Goal: Use online tool/utility: Utilize a website feature to perform a specific function

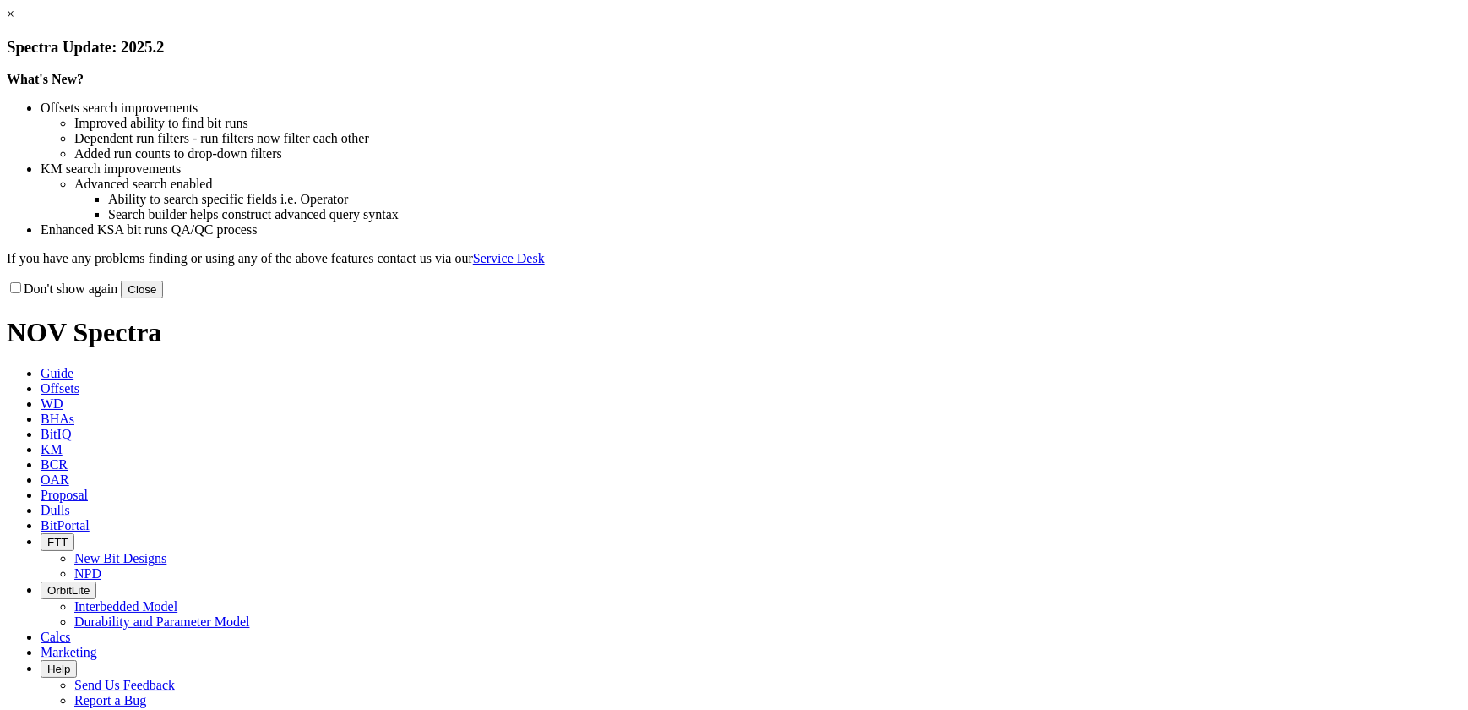
click at [163, 298] on button "Close" at bounding box center [142, 289] width 42 height 18
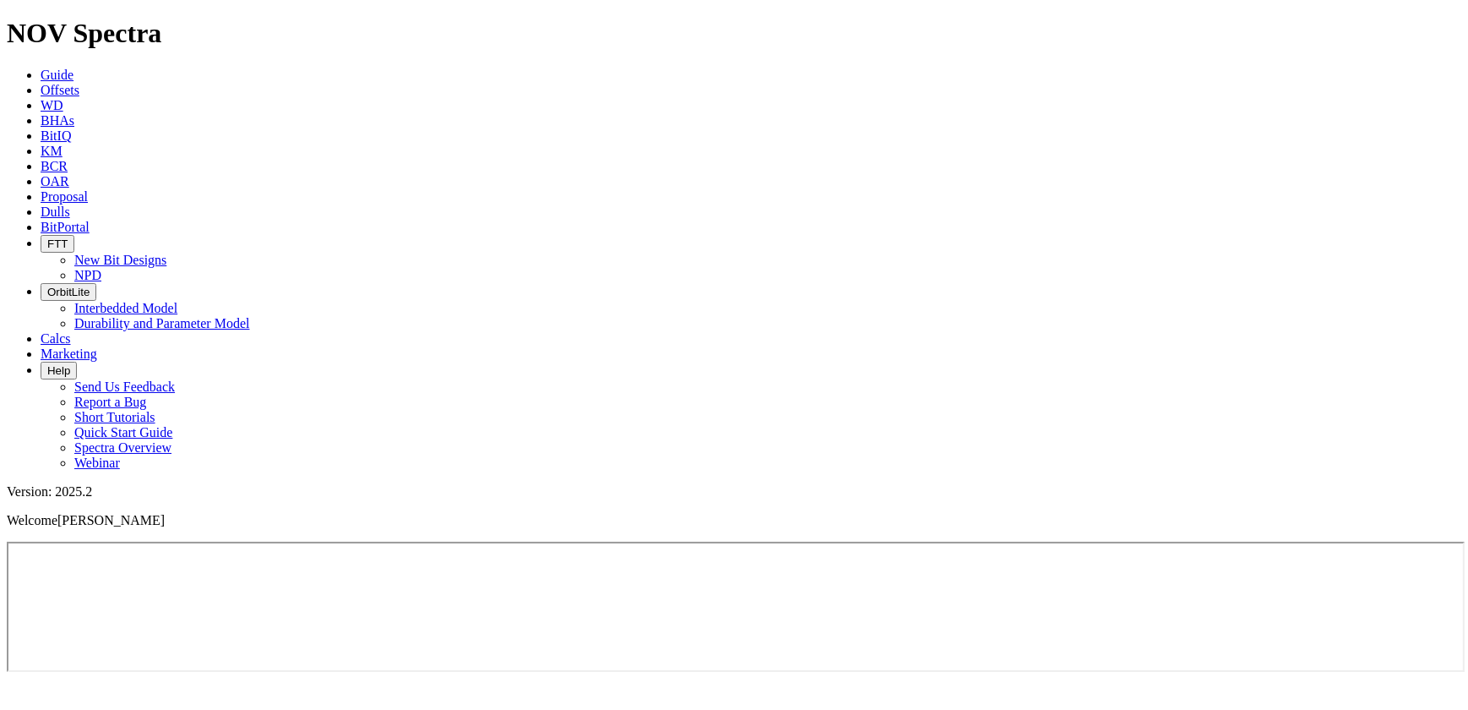
click at [71, 331] on link "Calcs" at bounding box center [56, 338] width 30 height 14
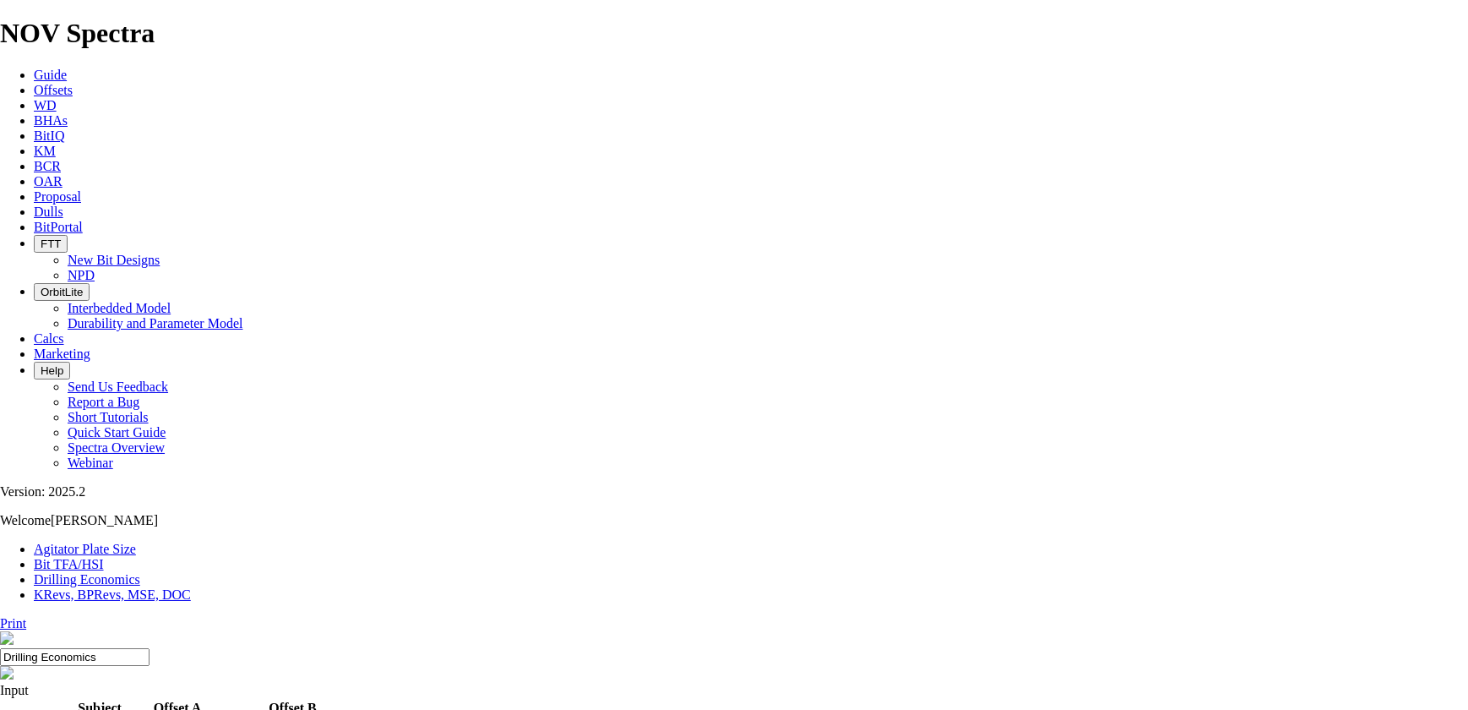
click at [104, 557] on link "Bit TFA/HSI" at bounding box center [69, 564] width 70 height 14
drag, startPoint x: 572, startPoint y: 448, endPoint x: 508, endPoint y: 445, distance: 64.2
type input "4"
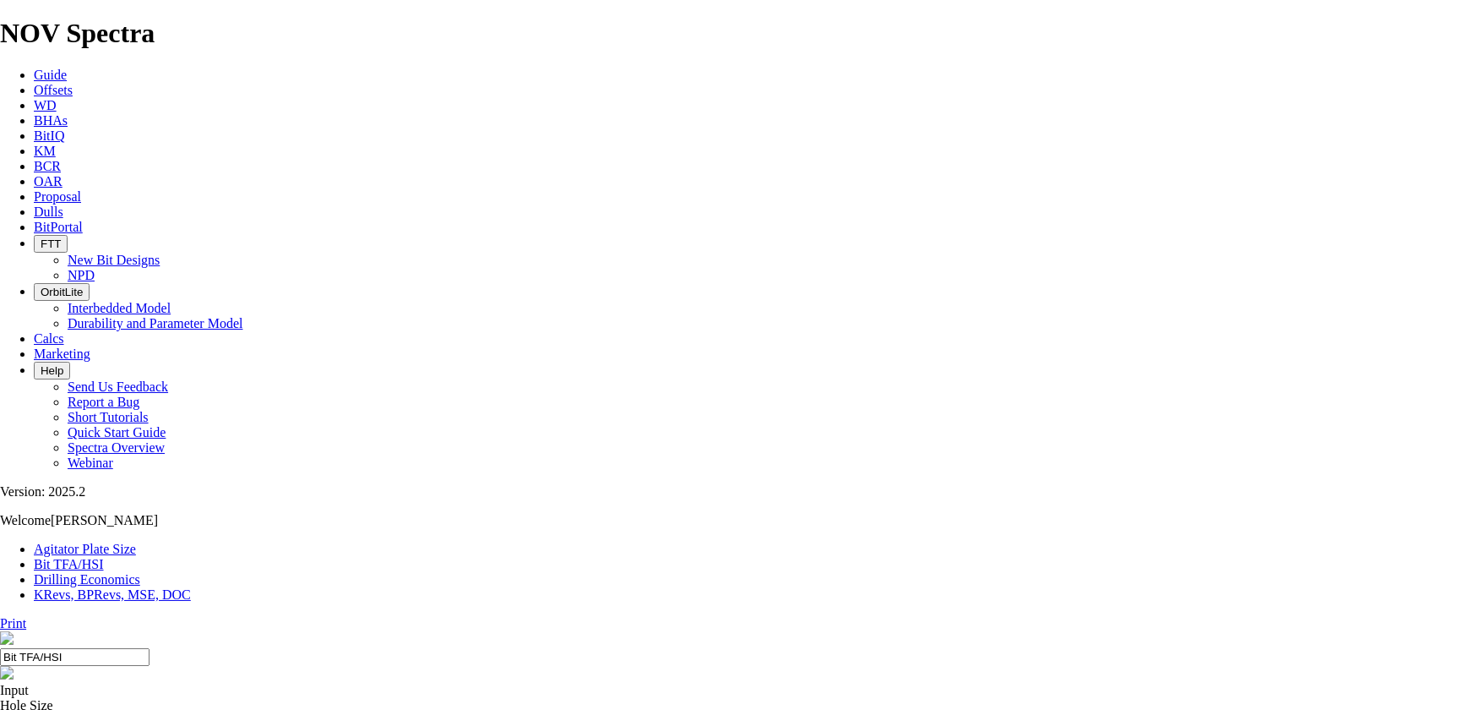
select select "number:12"
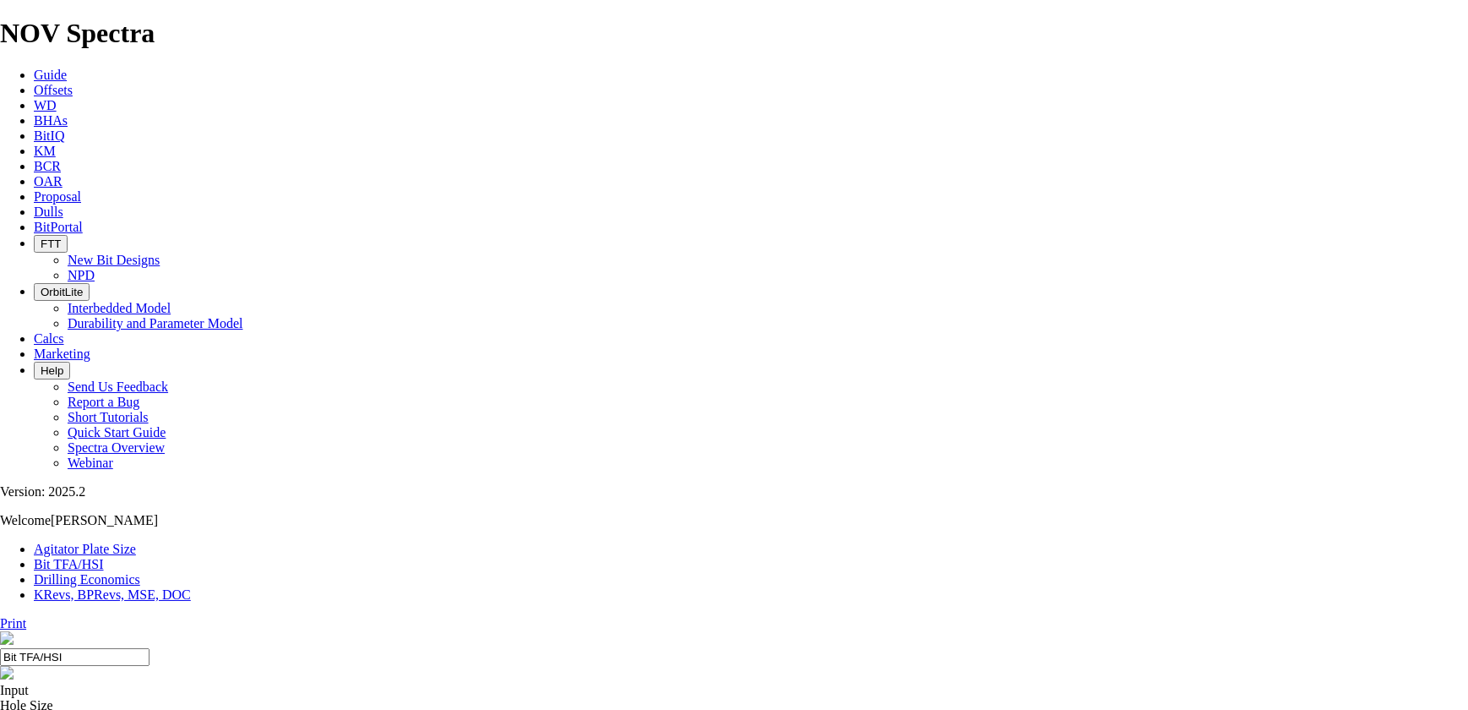
type input "5"
select select "number:0"
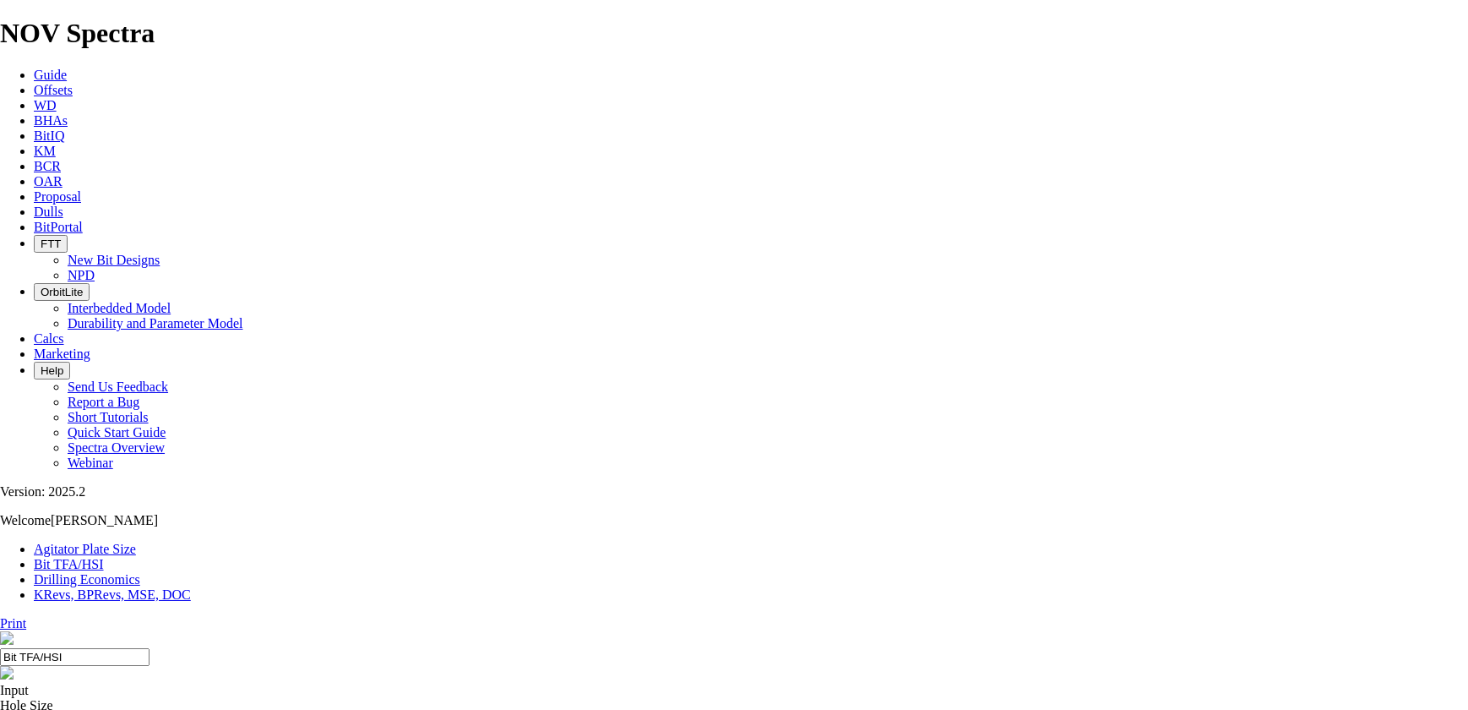
select select "number:0"
drag, startPoint x: 511, startPoint y: 439, endPoint x: 548, endPoint y: 439, distance: 37.2
type input "6"
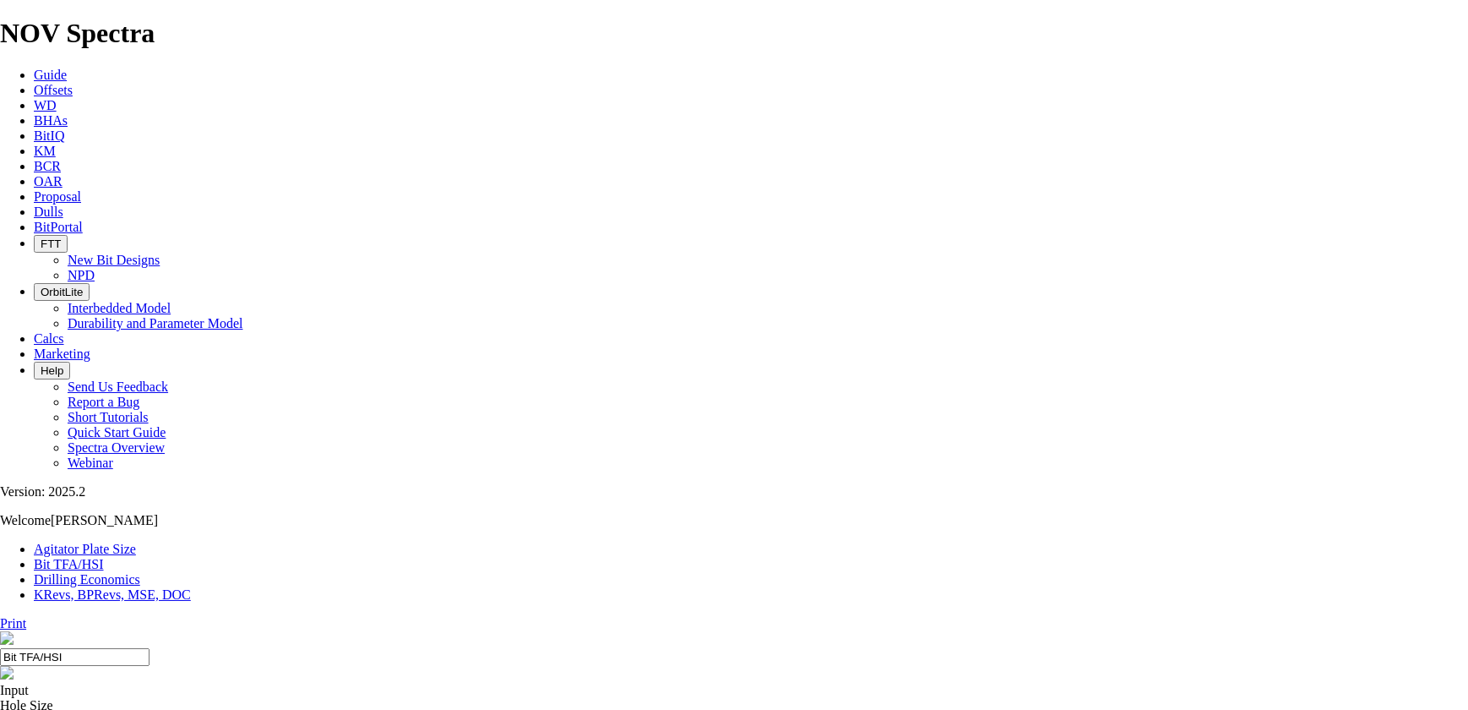
drag, startPoint x: 475, startPoint y: 481, endPoint x: 463, endPoint y: 481, distance: 11.9
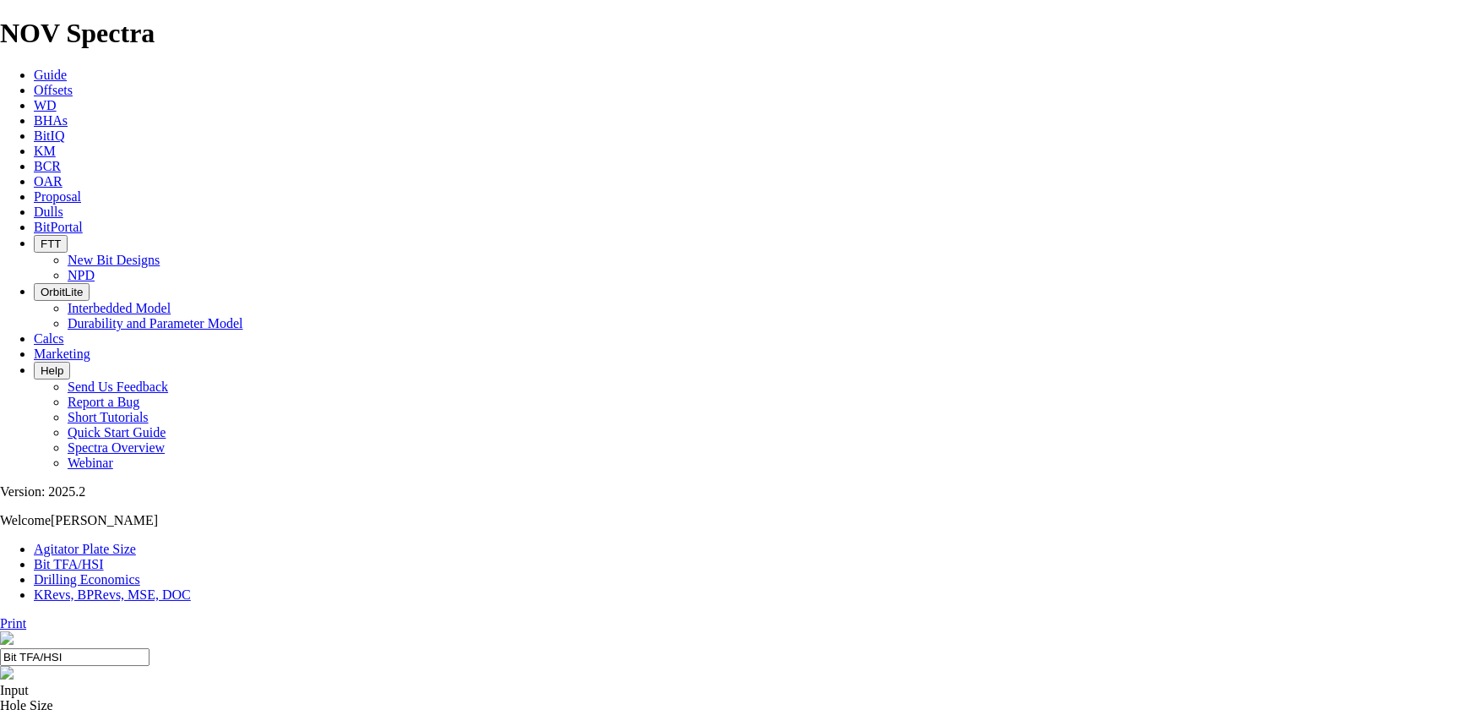
select select "number:12"
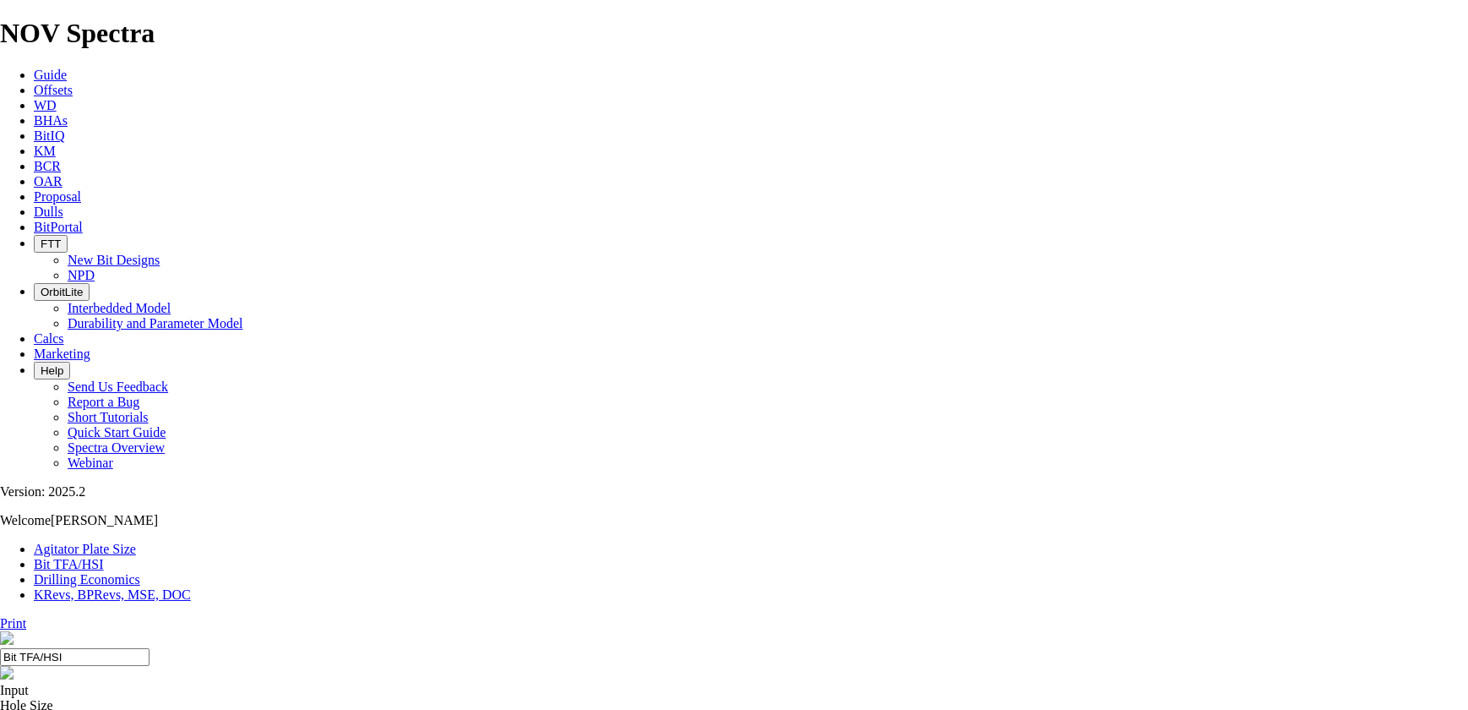
select select "number:12"
type input "5"
select select "number:0"
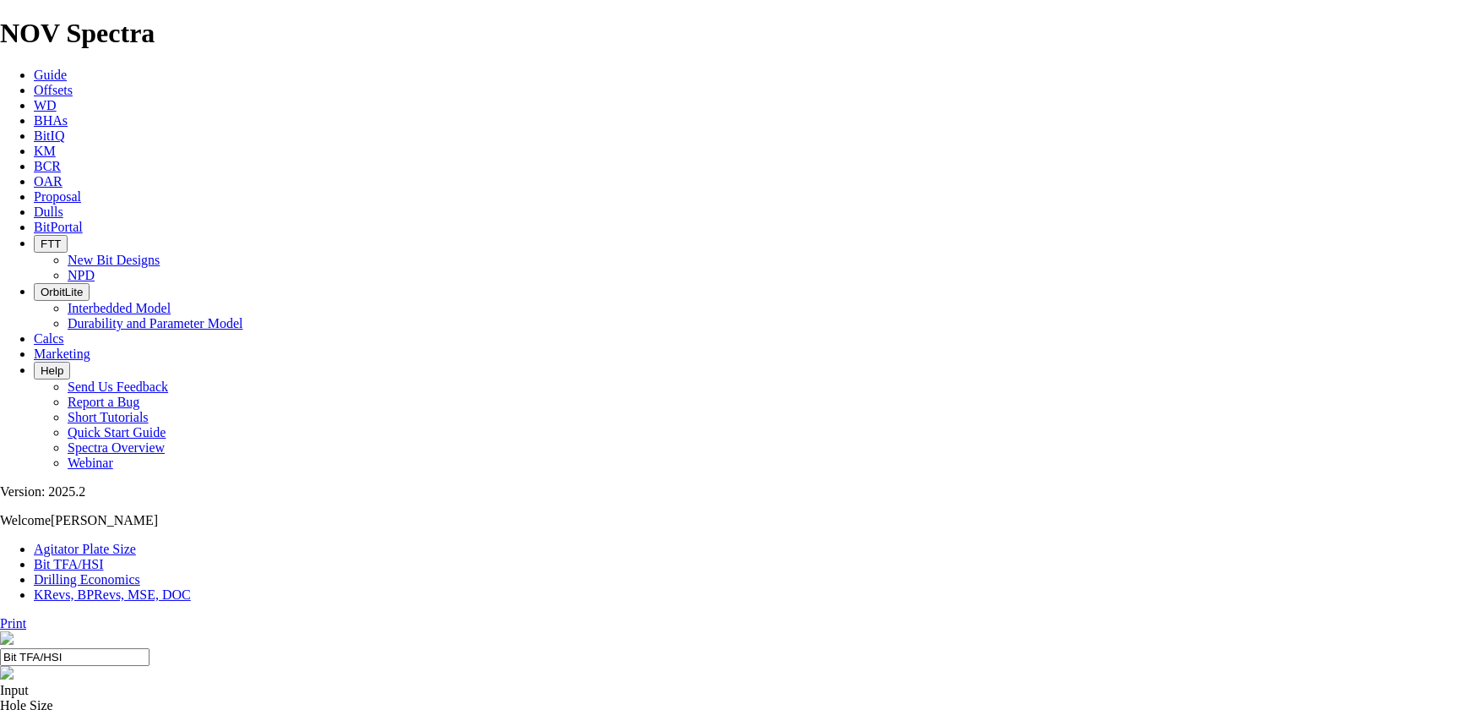
select select "number:0"
drag, startPoint x: 556, startPoint y: 442, endPoint x: 469, endPoint y: 443, distance: 87.0
type input "2"
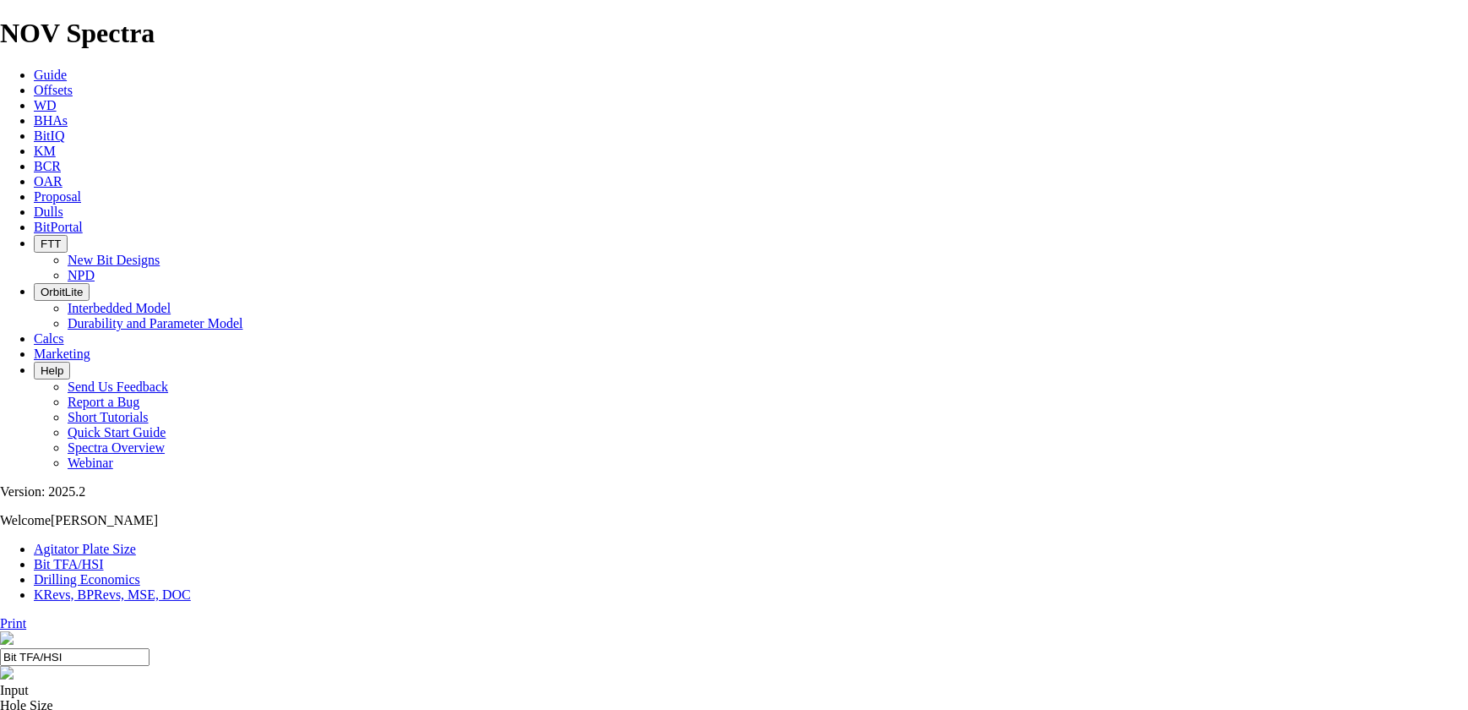
select select "number:14"
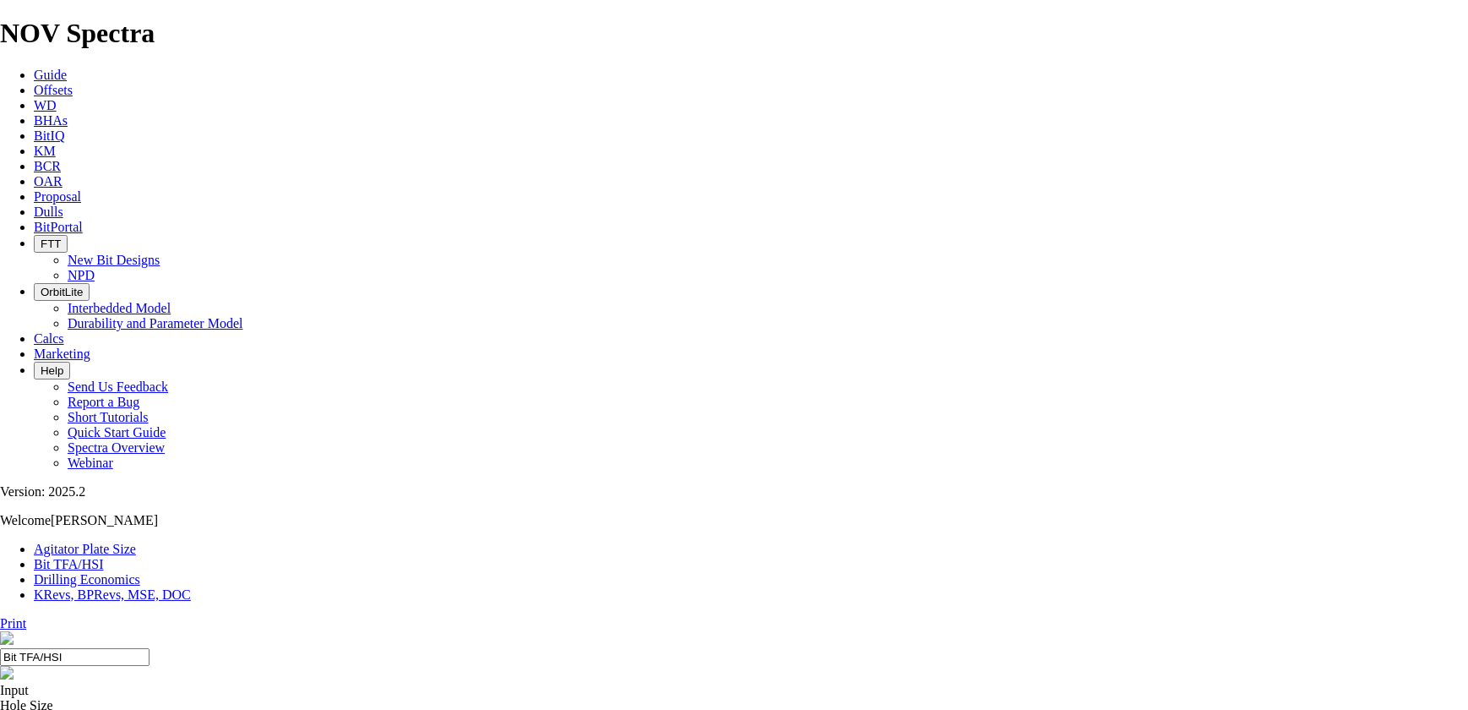
select select "number:15"
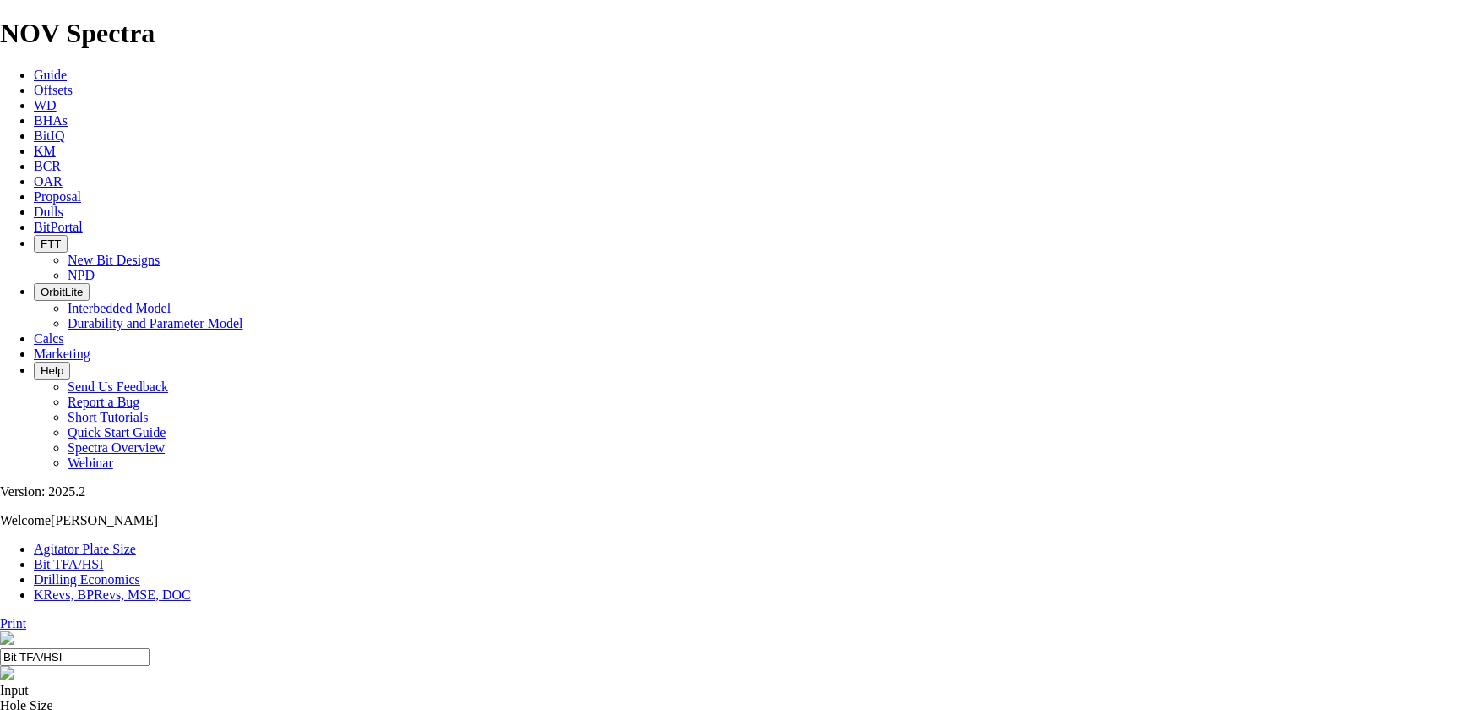
select select "number:14"
select select "number:13"
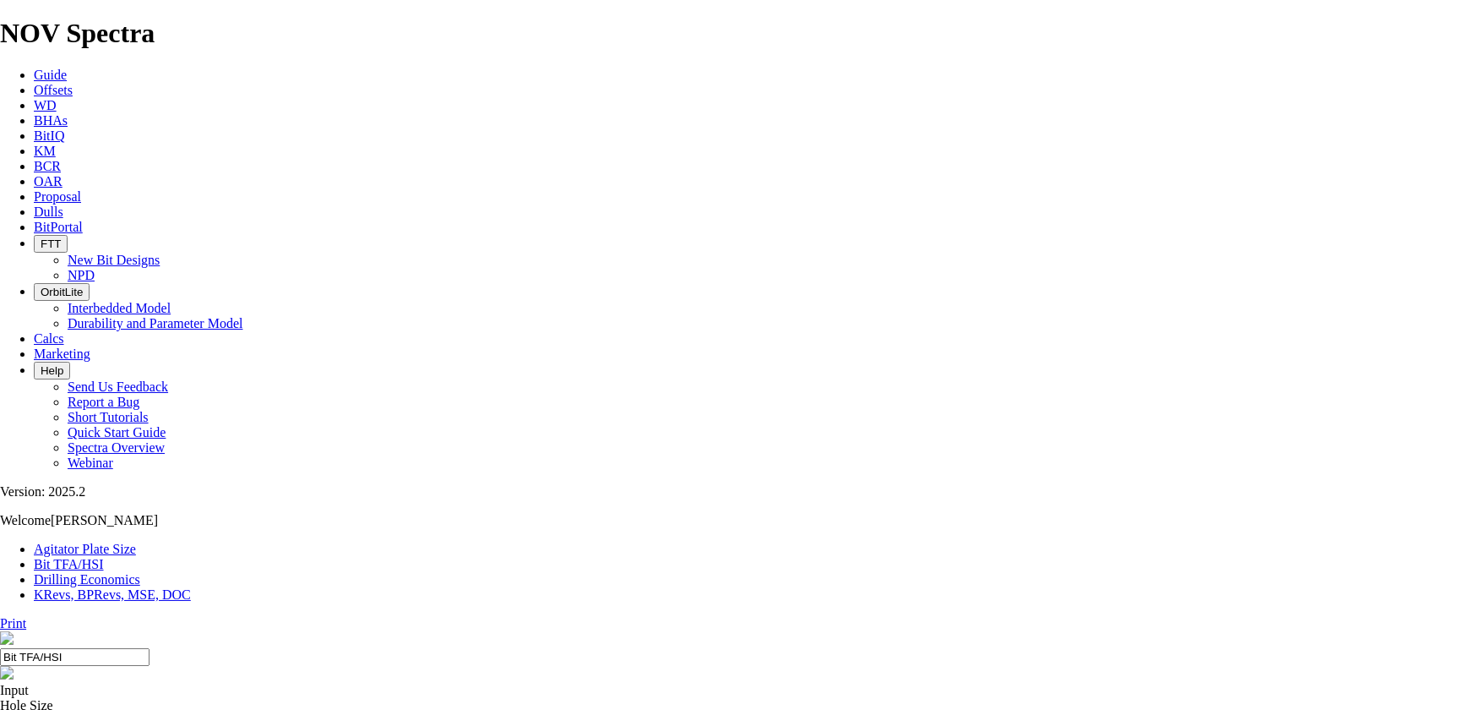
select select "number:13"
select select "number:14"
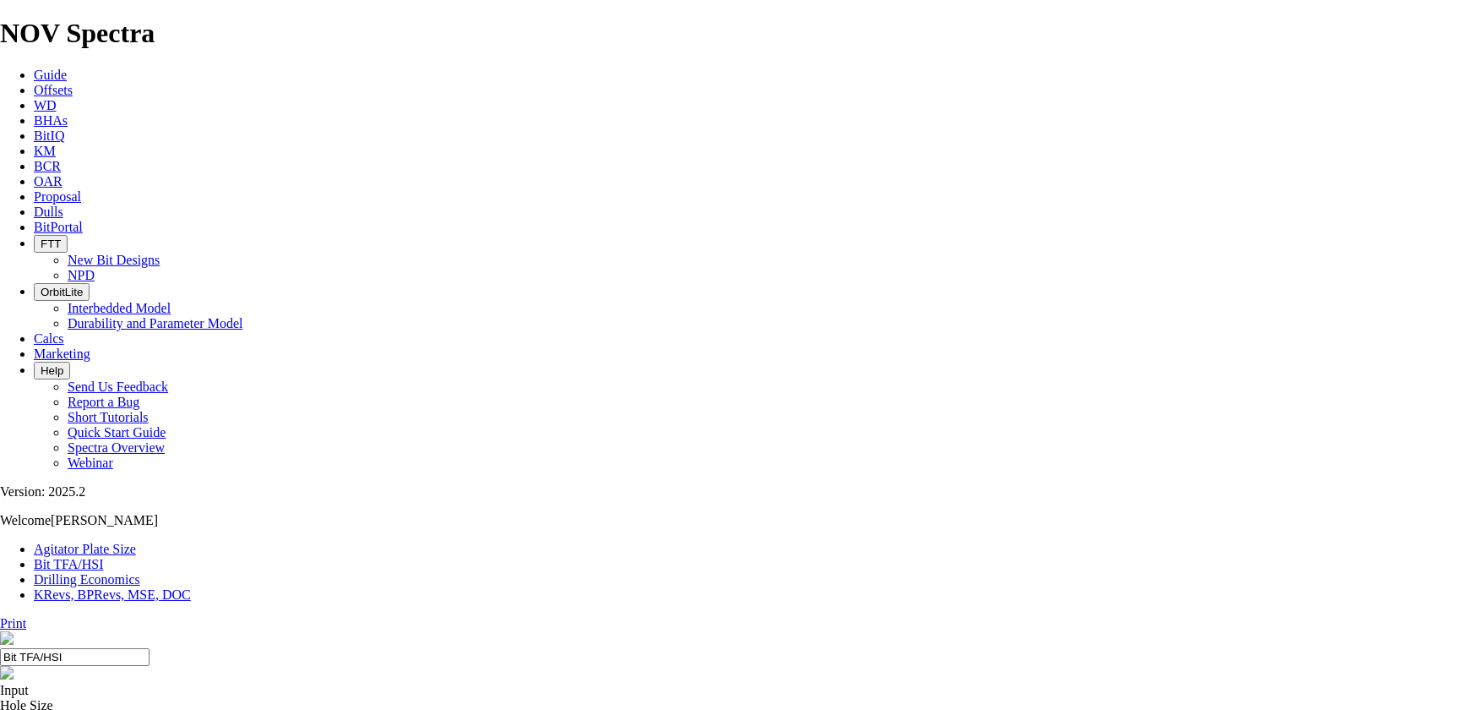
select select "number:14"
type input "3"
select select "number:0"
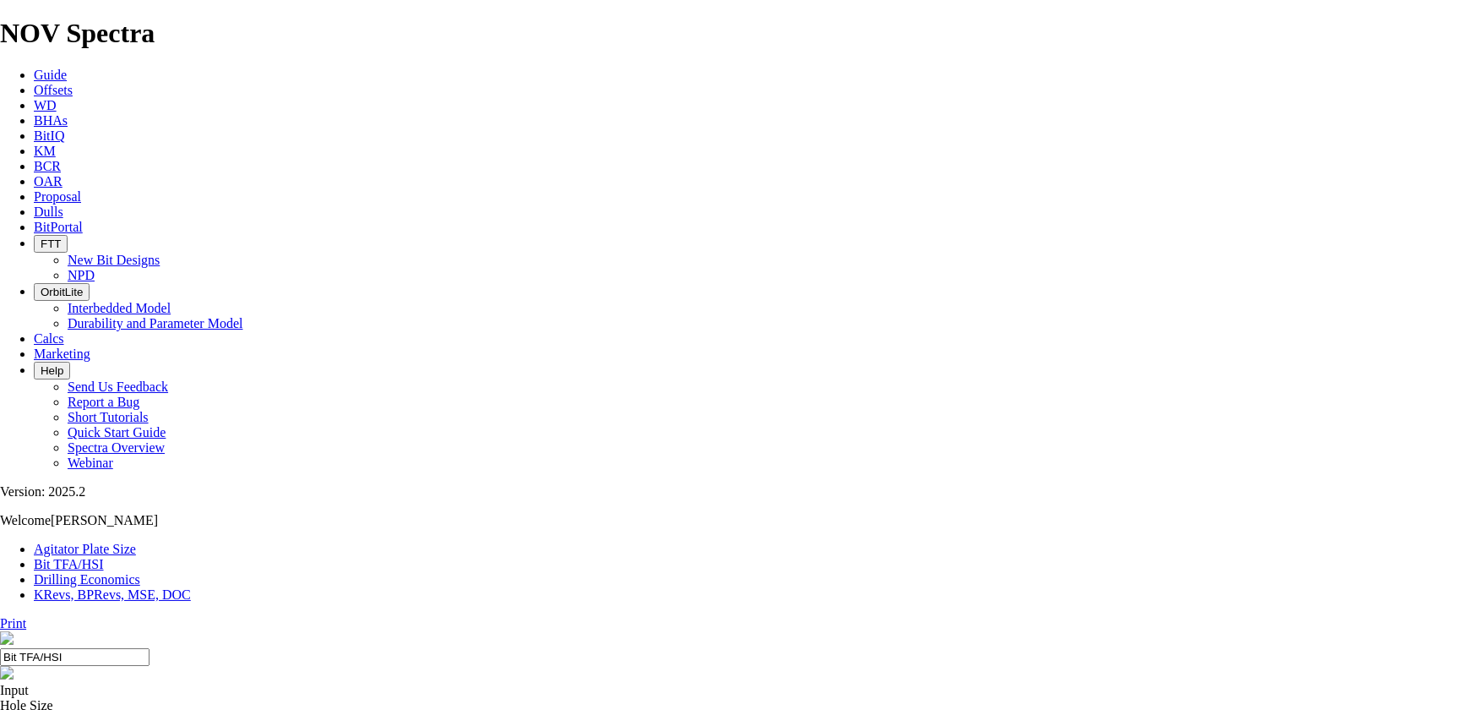
select select "number:0"
drag, startPoint x: 472, startPoint y: 442, endPoint x: 551, endPoint y: 443, distance: 78.6
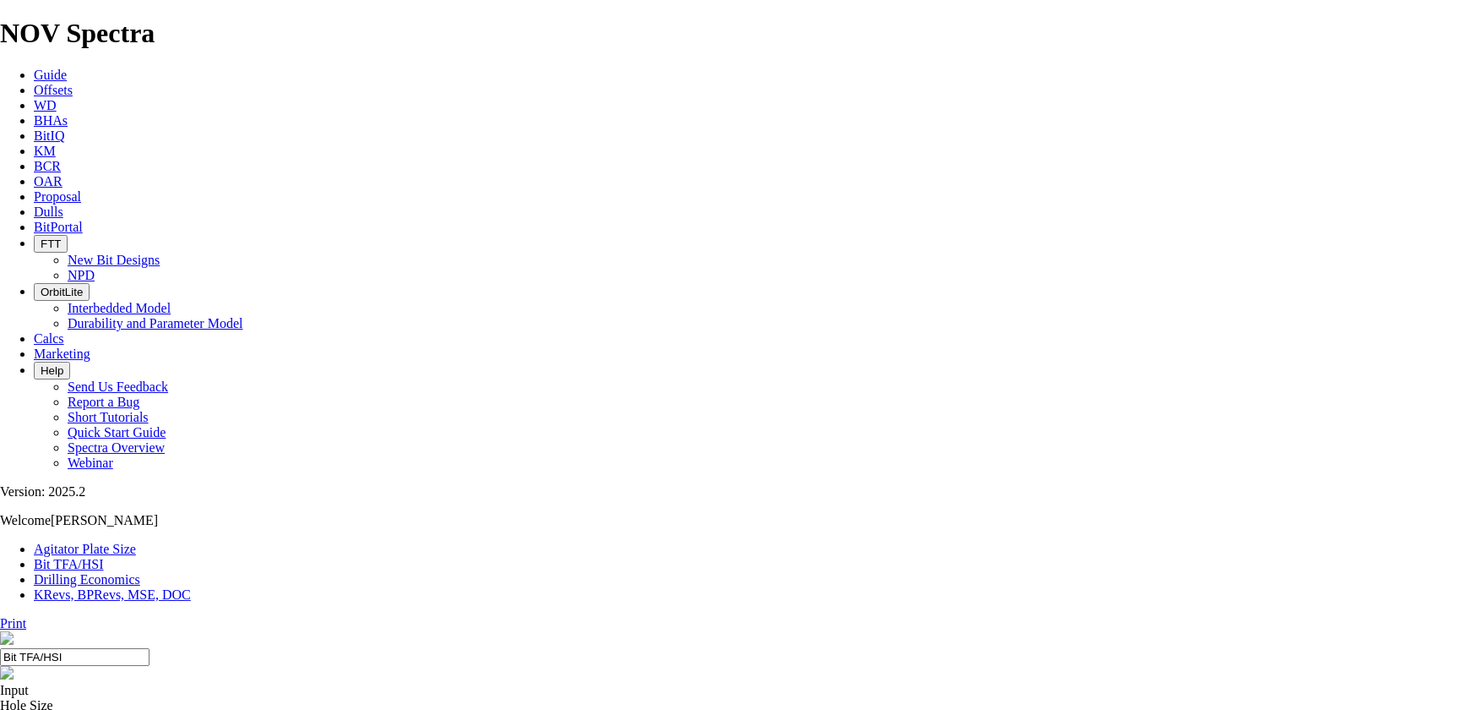
type input "6"
select select "number:12"
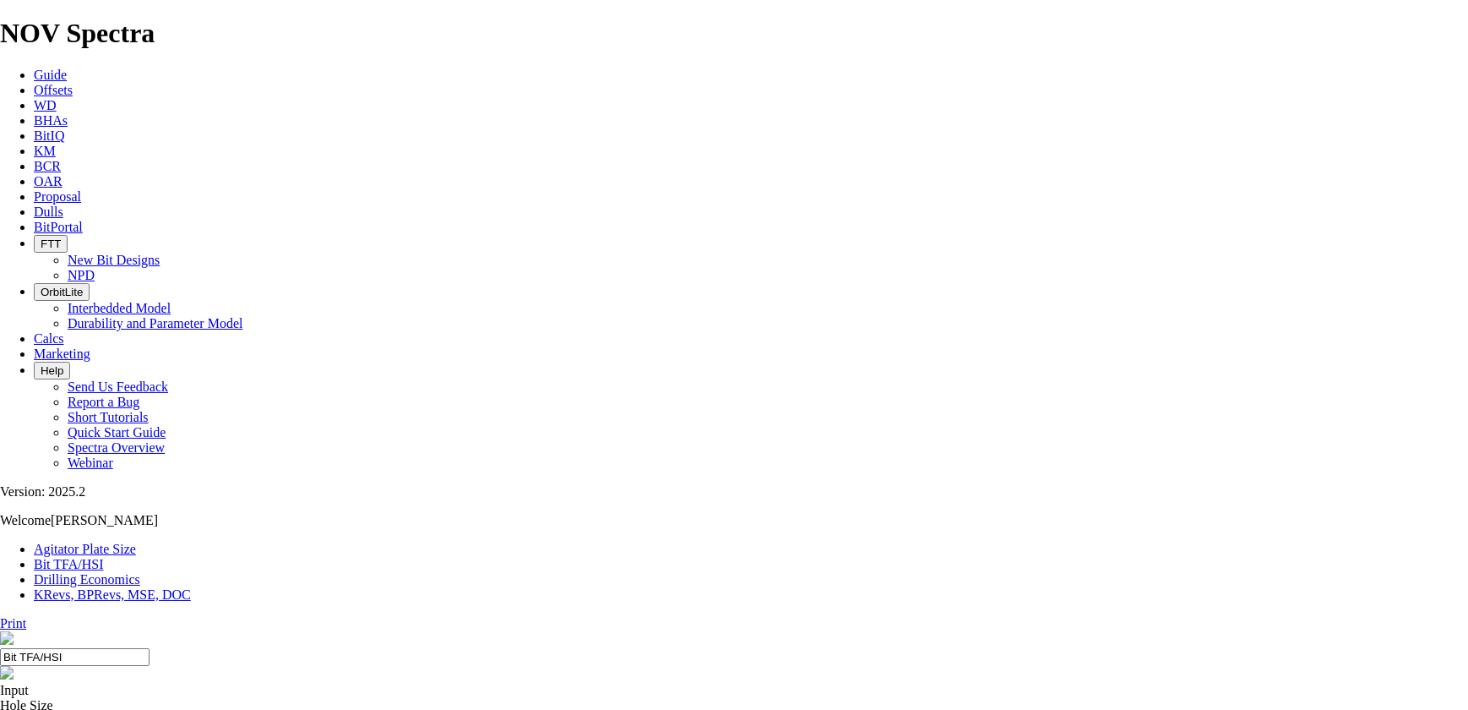
select select "number:12"
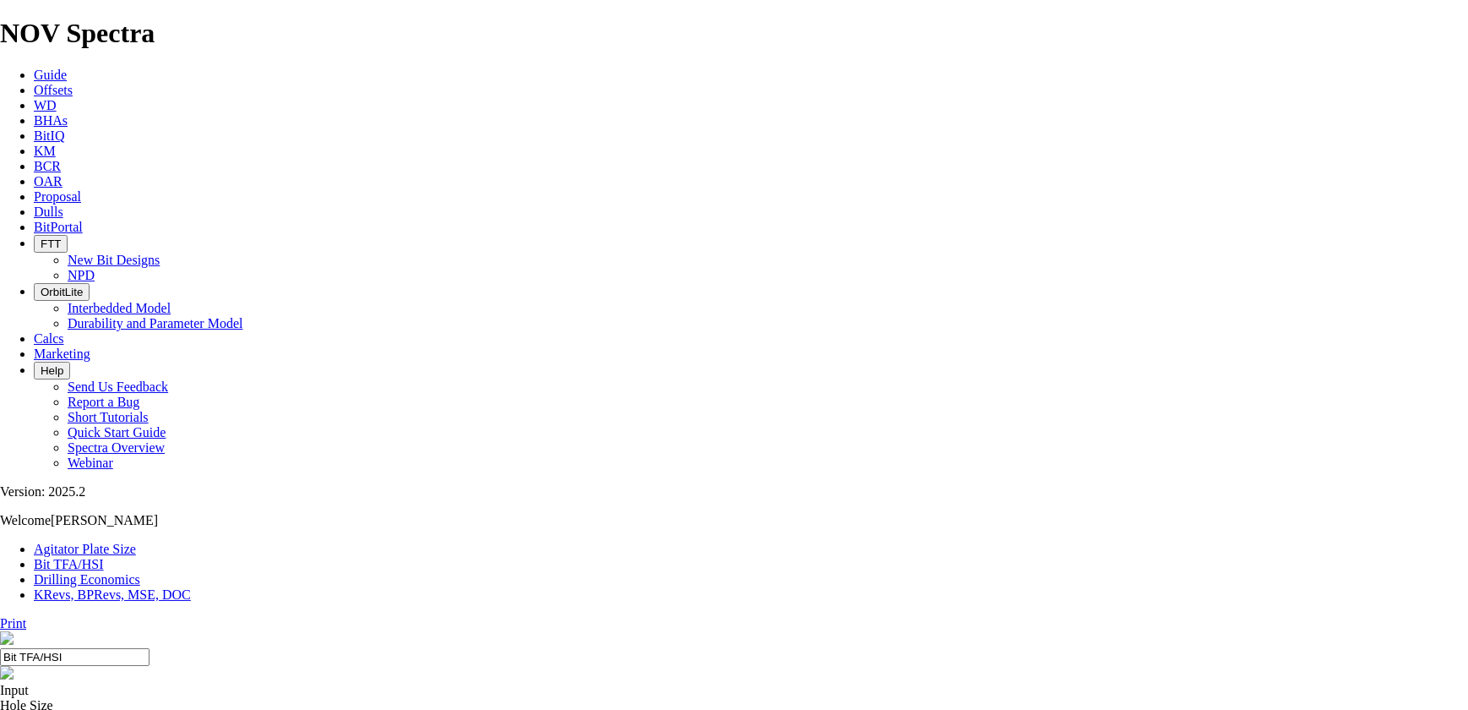
type input "5"
select select "number:0"
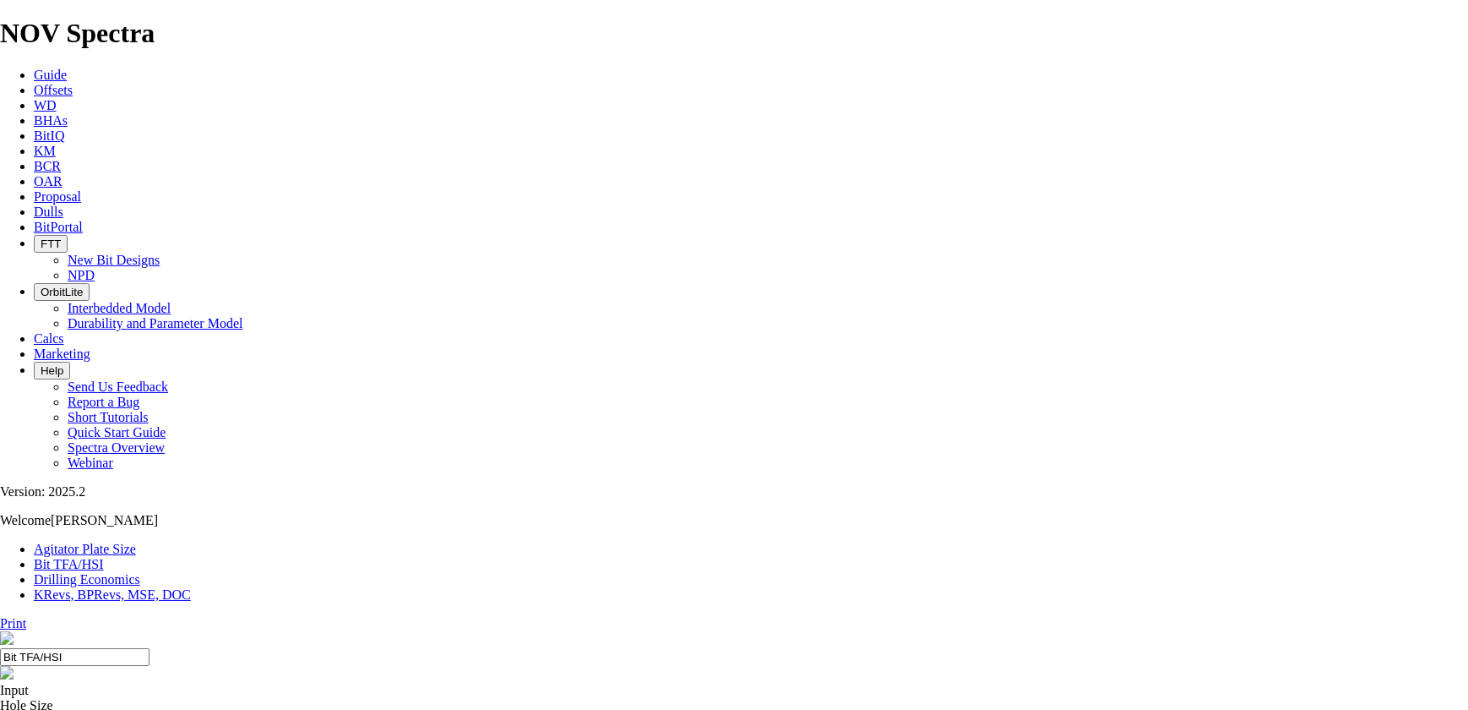
select select "number:0"
drag, startPoint x: 549, startPoint y: 443, endPoint x: 518, endPoint y: 443, distance: 31.3
type input "4"
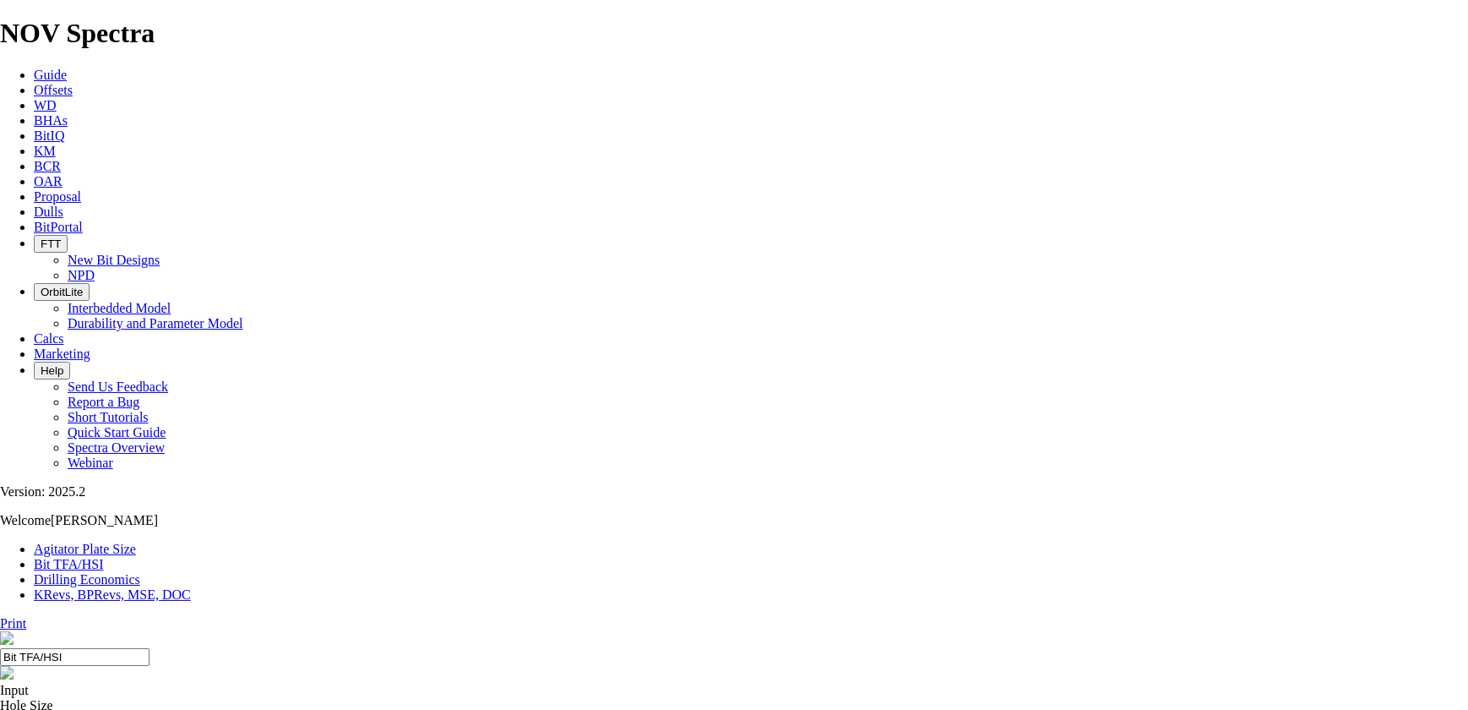
select select "number:12"
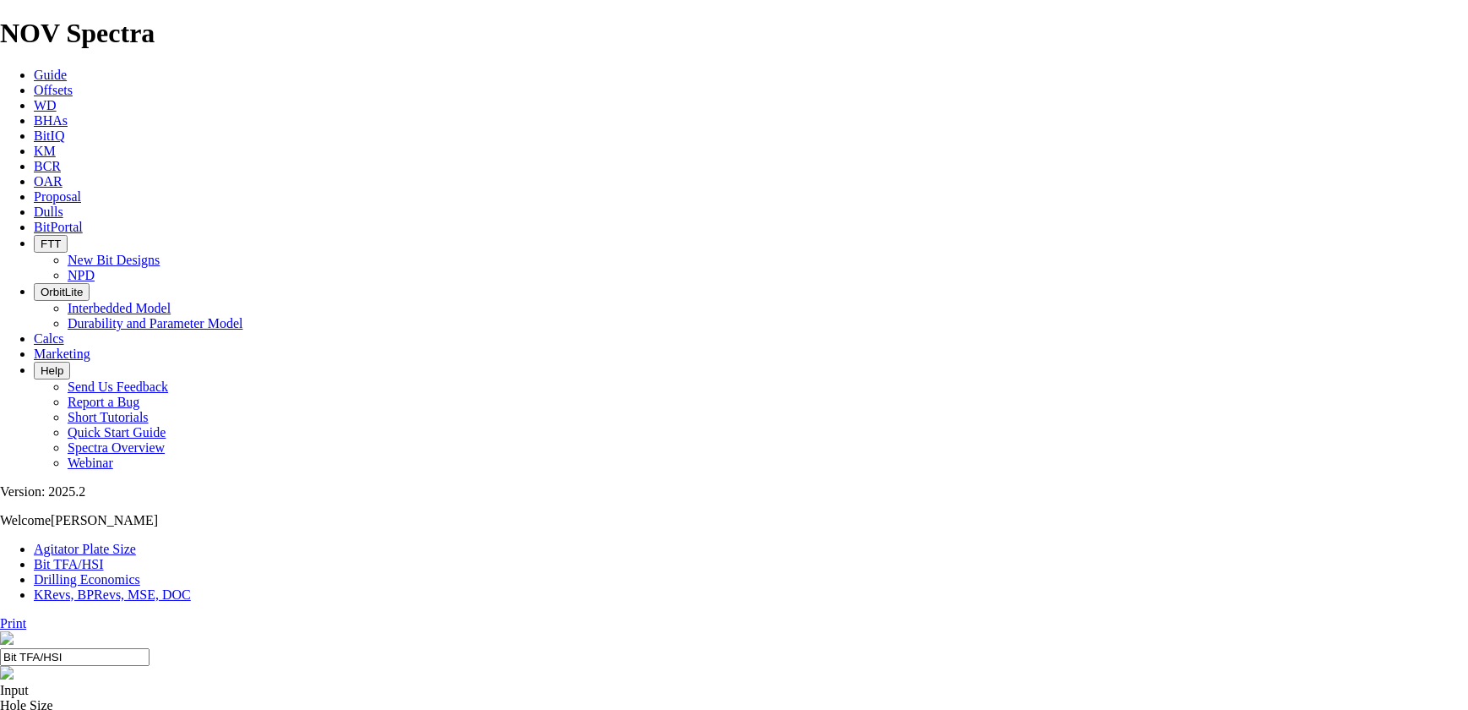
select select "number:16"
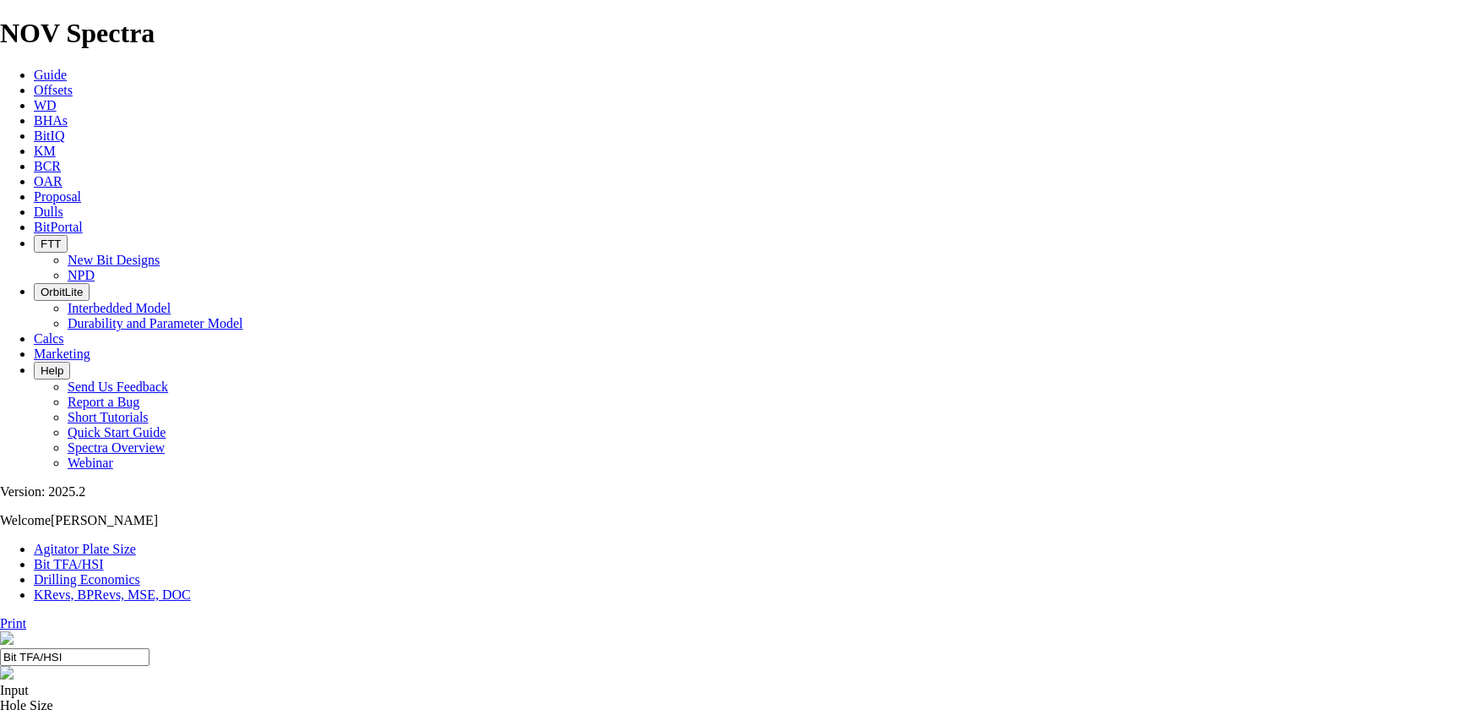
select select "number:16"
select select "number:15"
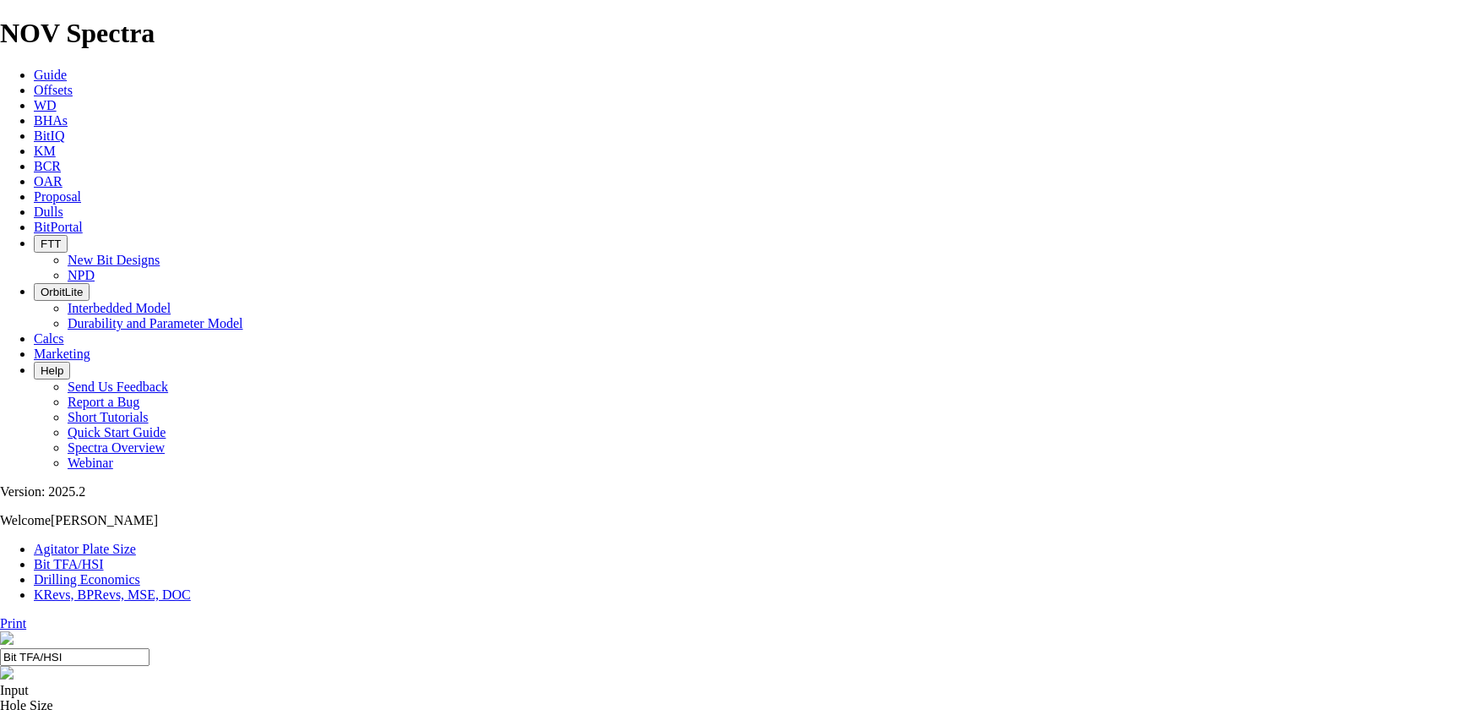
select select "number:15"
select select "number:14"
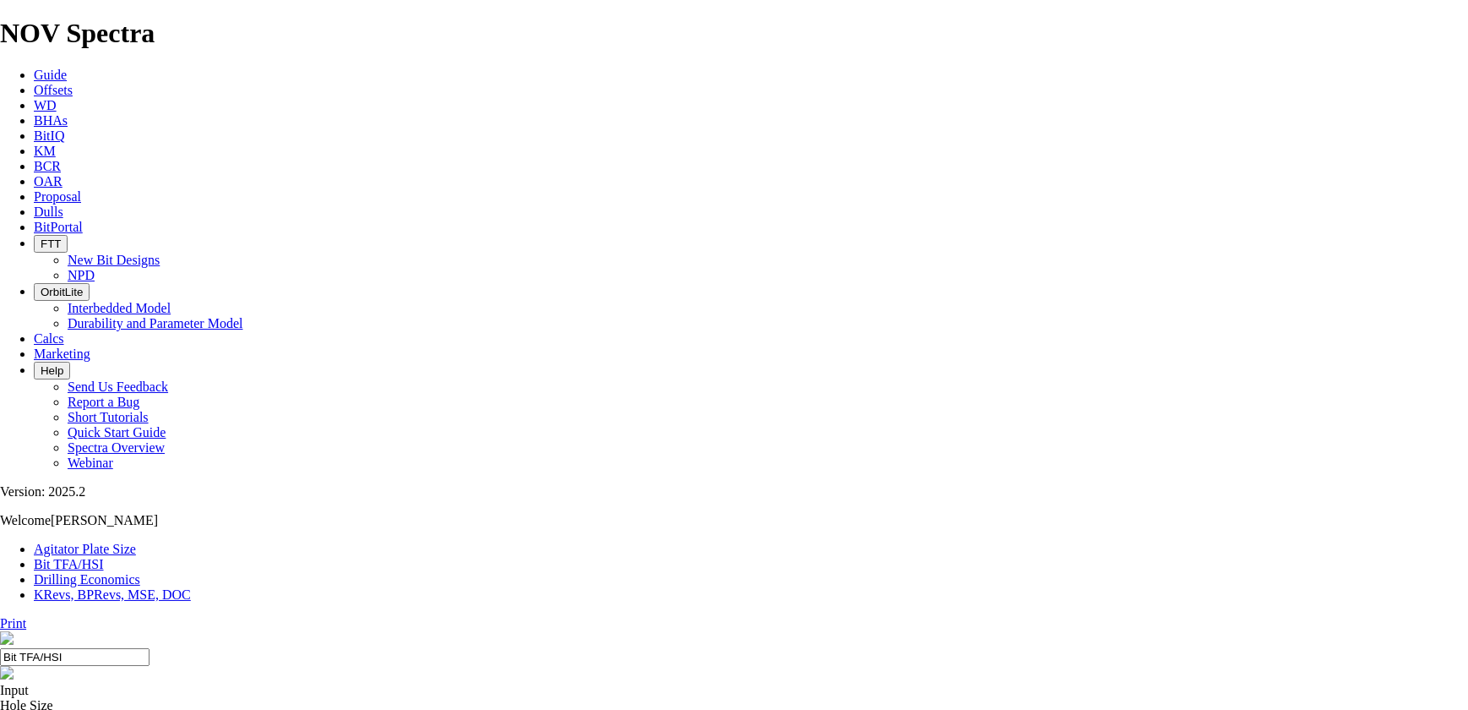
select select "number:14"
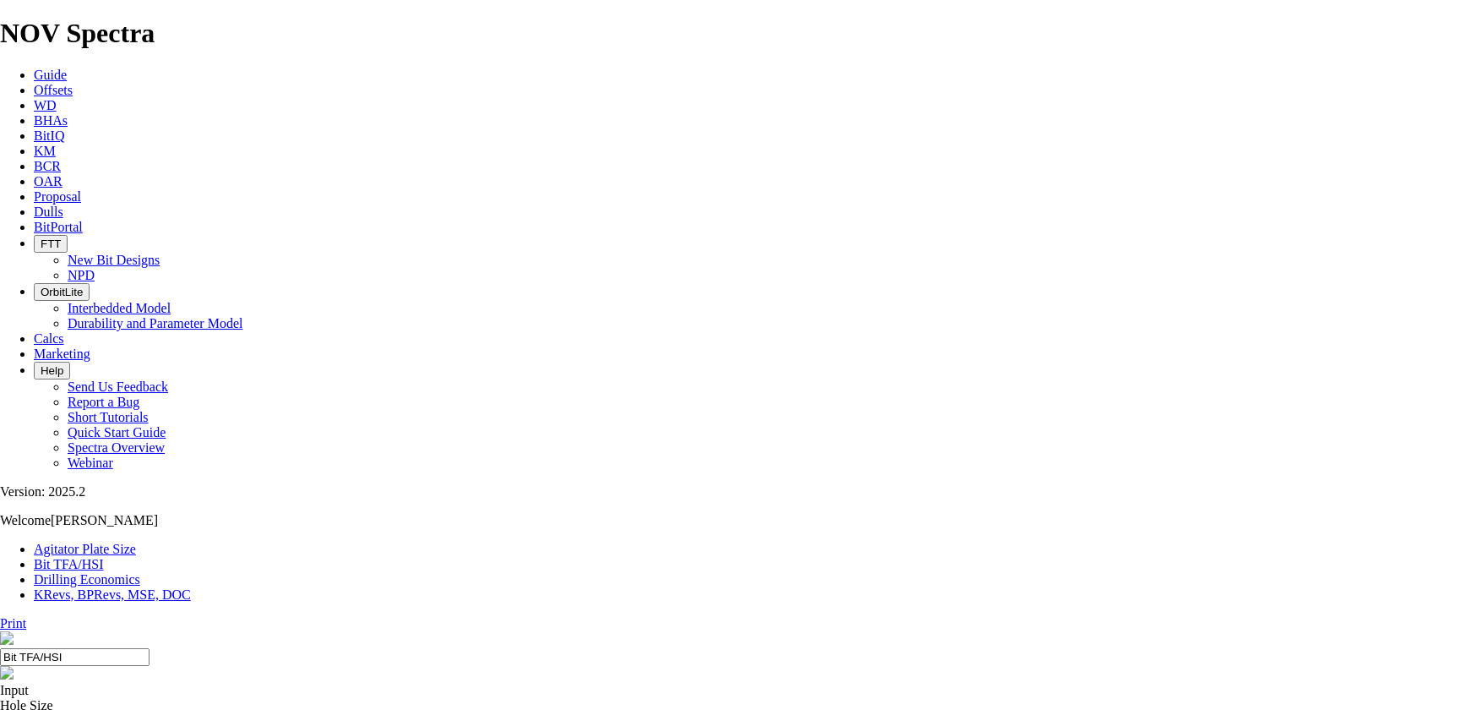
select select "number:15"
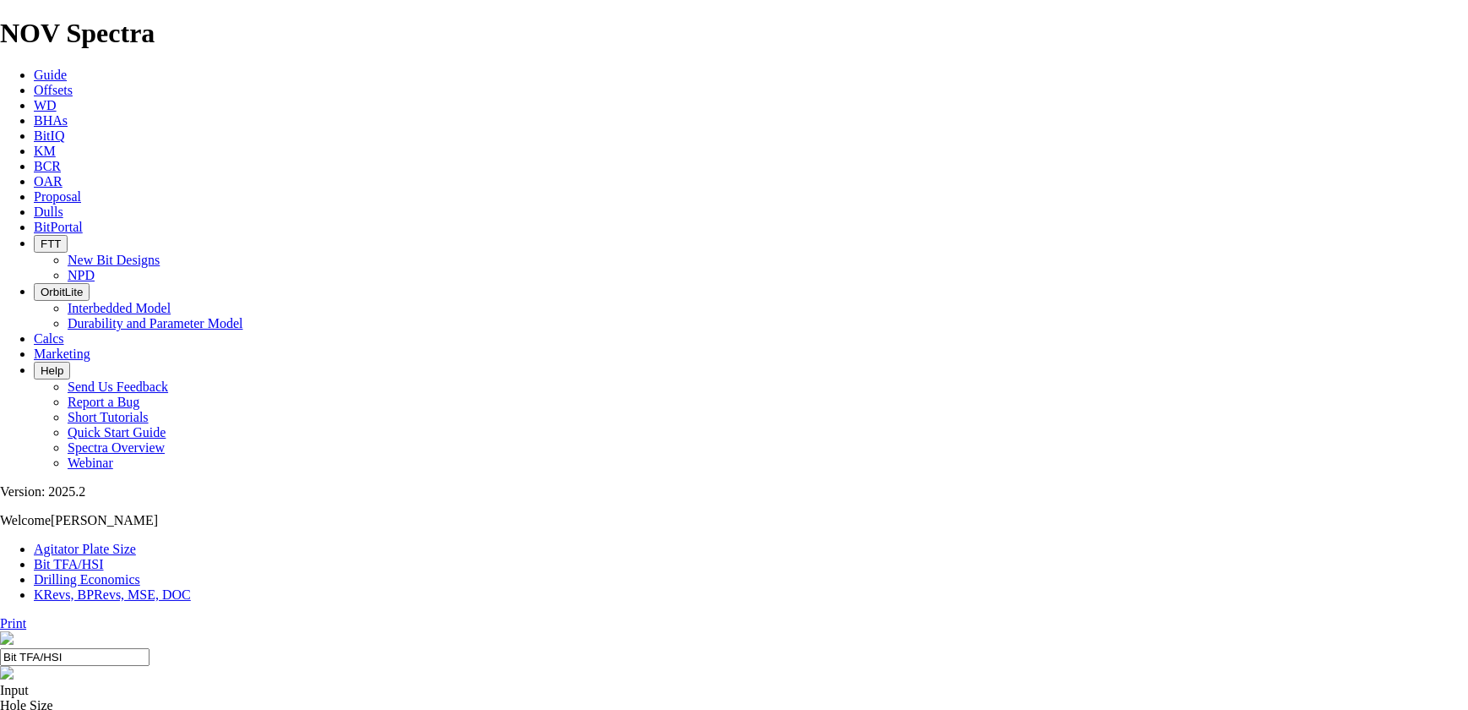
select select "number:15"
select select "number:14"
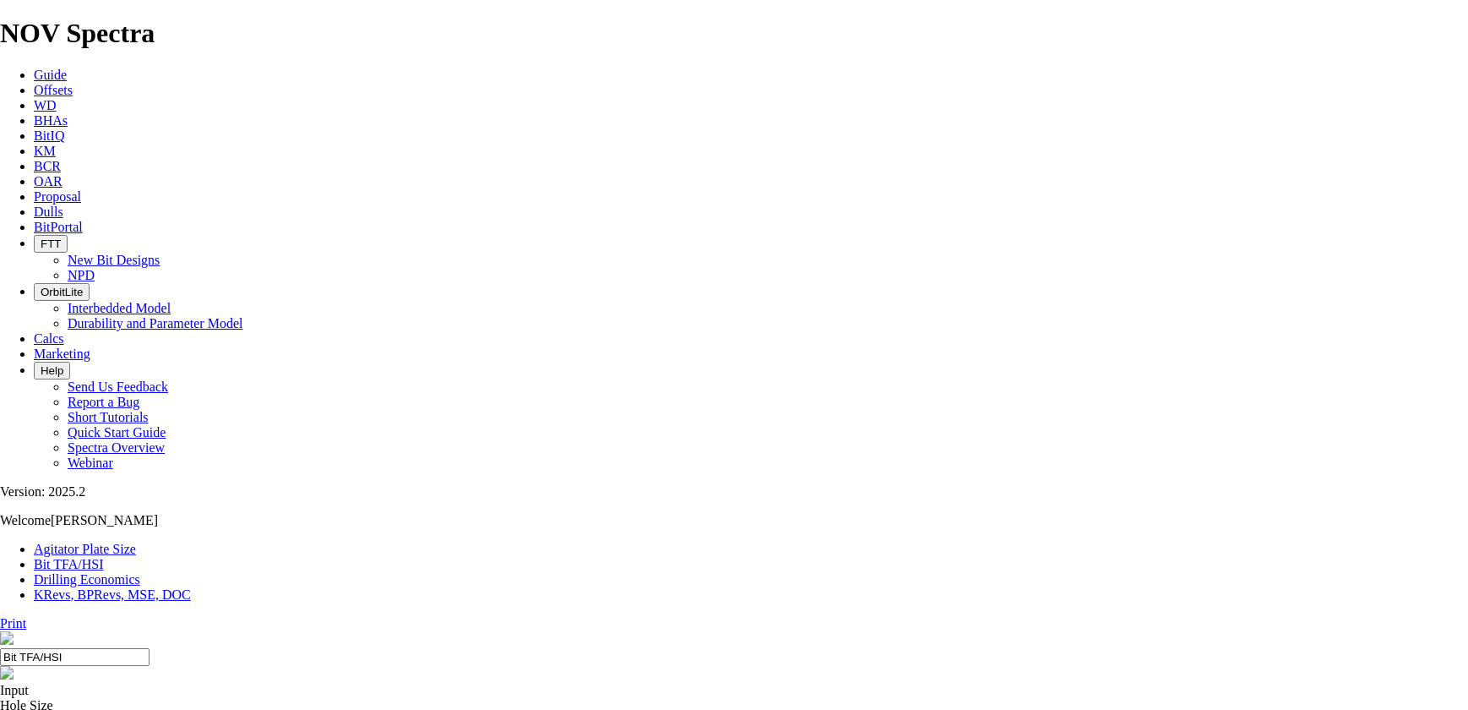
select select "number:14"
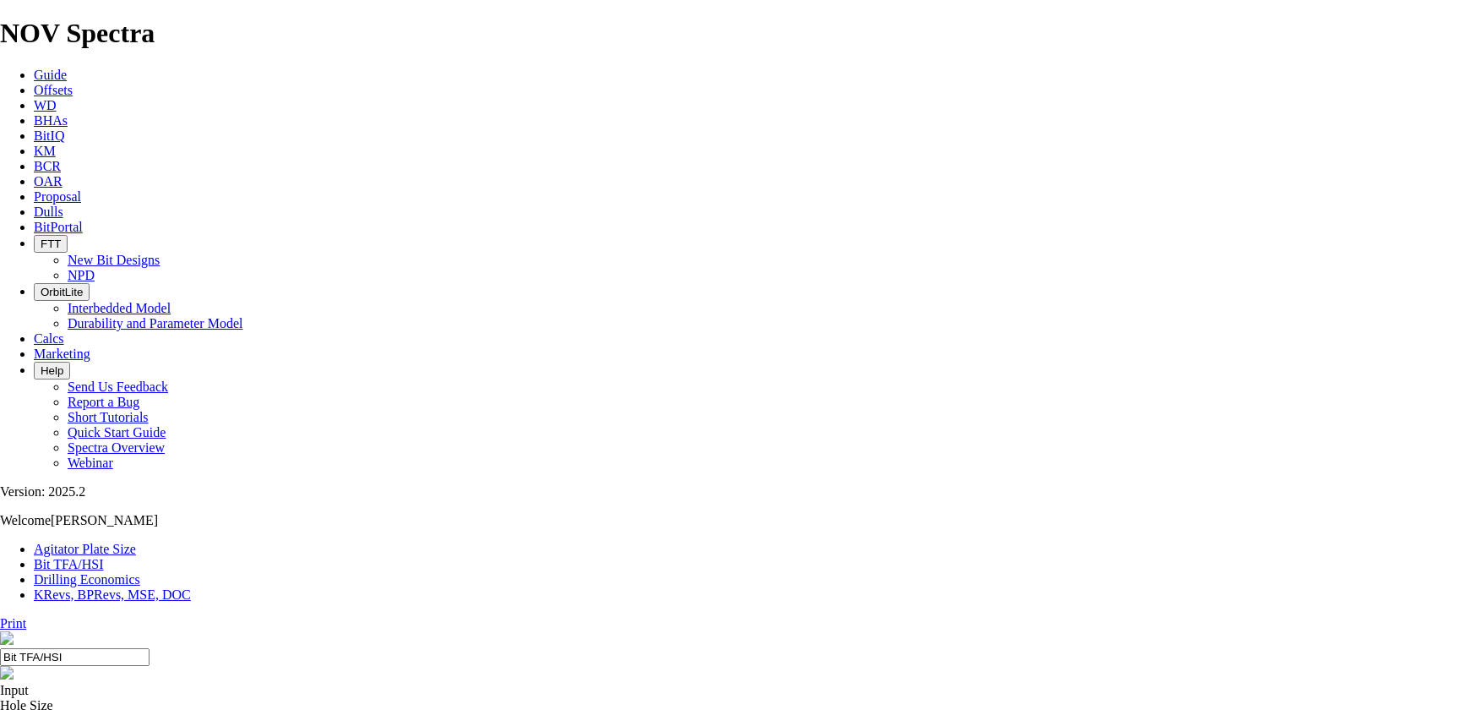
select select "number:15"
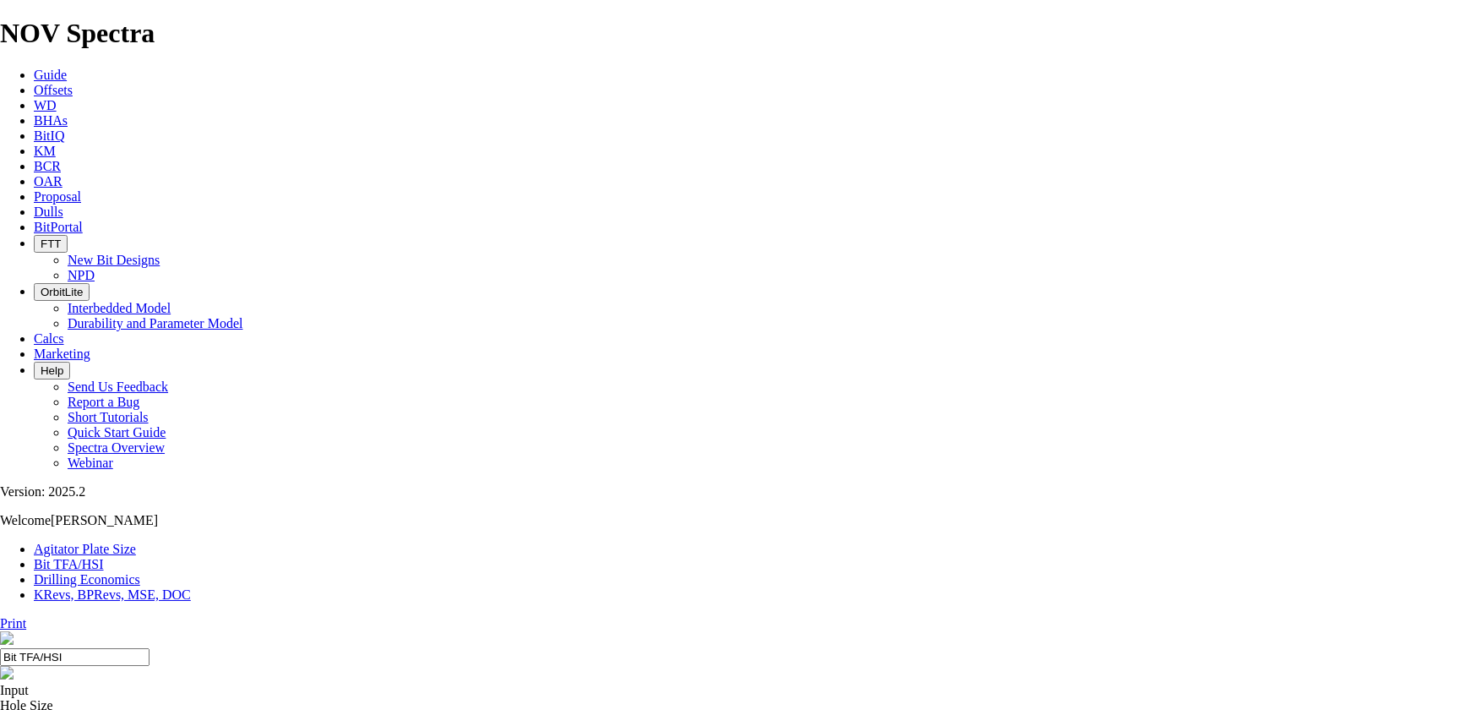
select select "number:15"
select select "number:14"
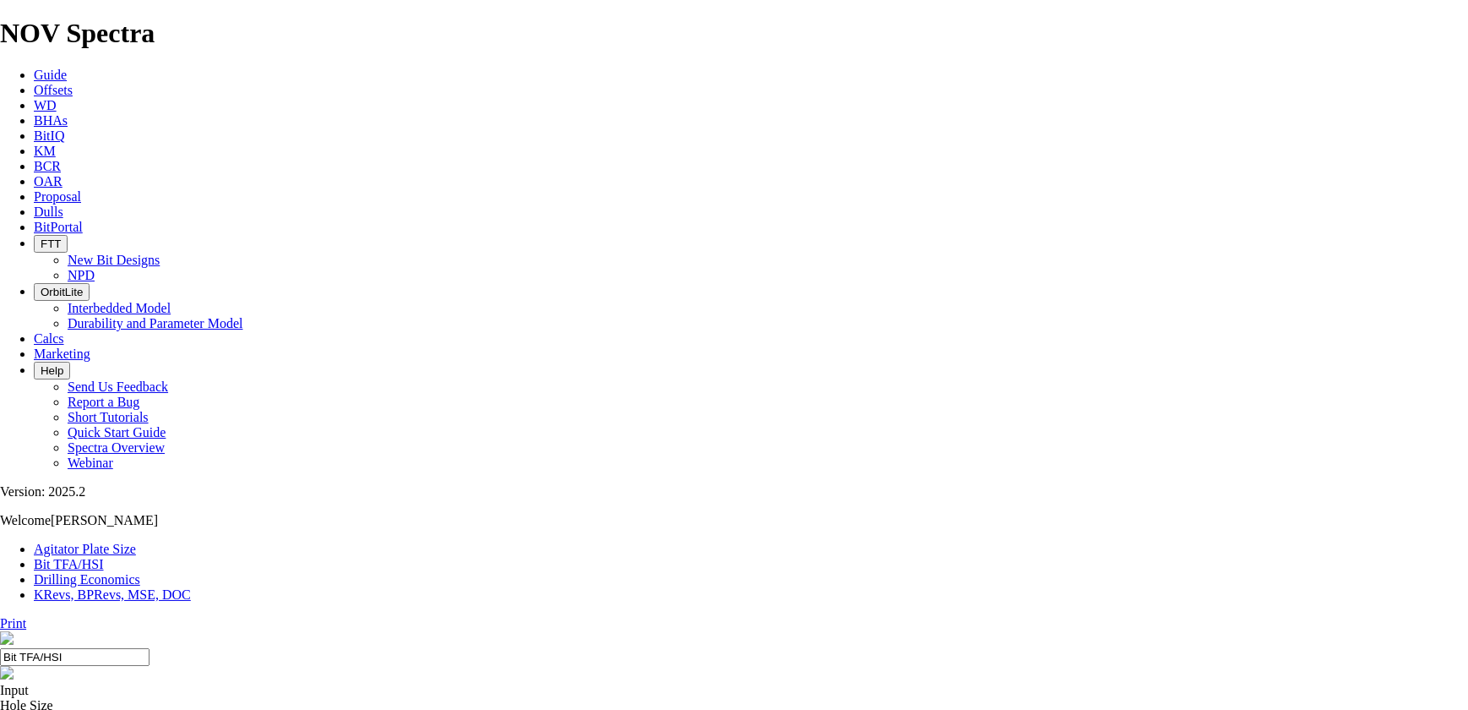
drag, startPoint x: 548, startPoint y: 480, endPoint x: 549, endPoint y: 470, distance: 10.2
select select "number:14"
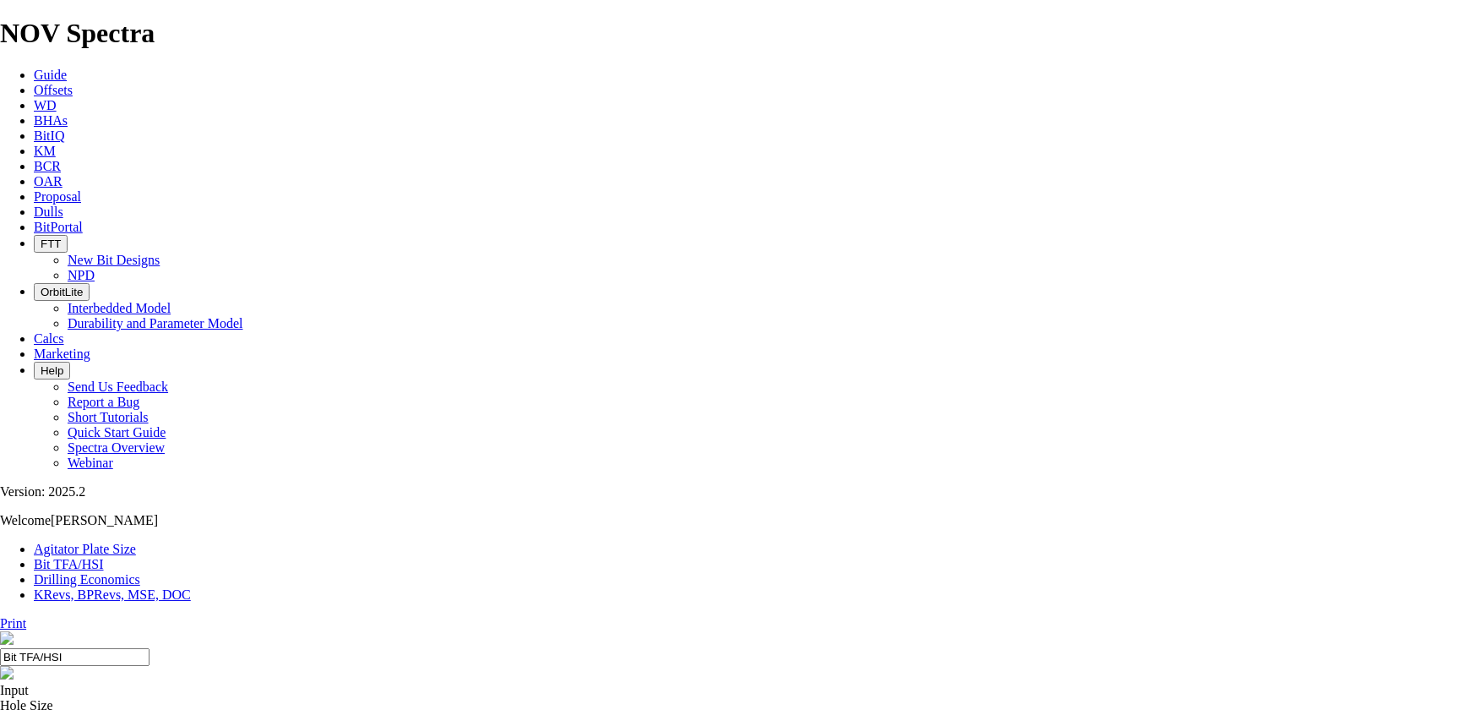
select select "number:16"
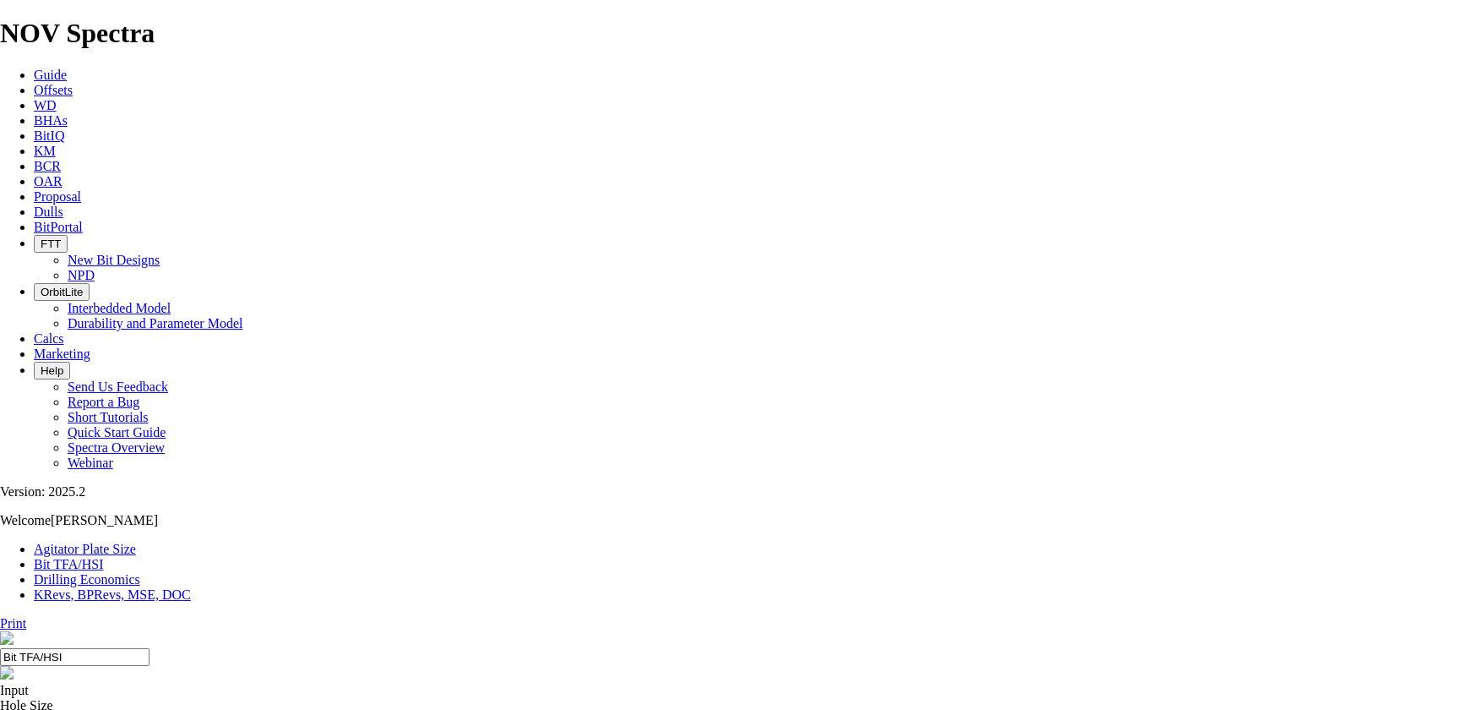
select select "number:14"
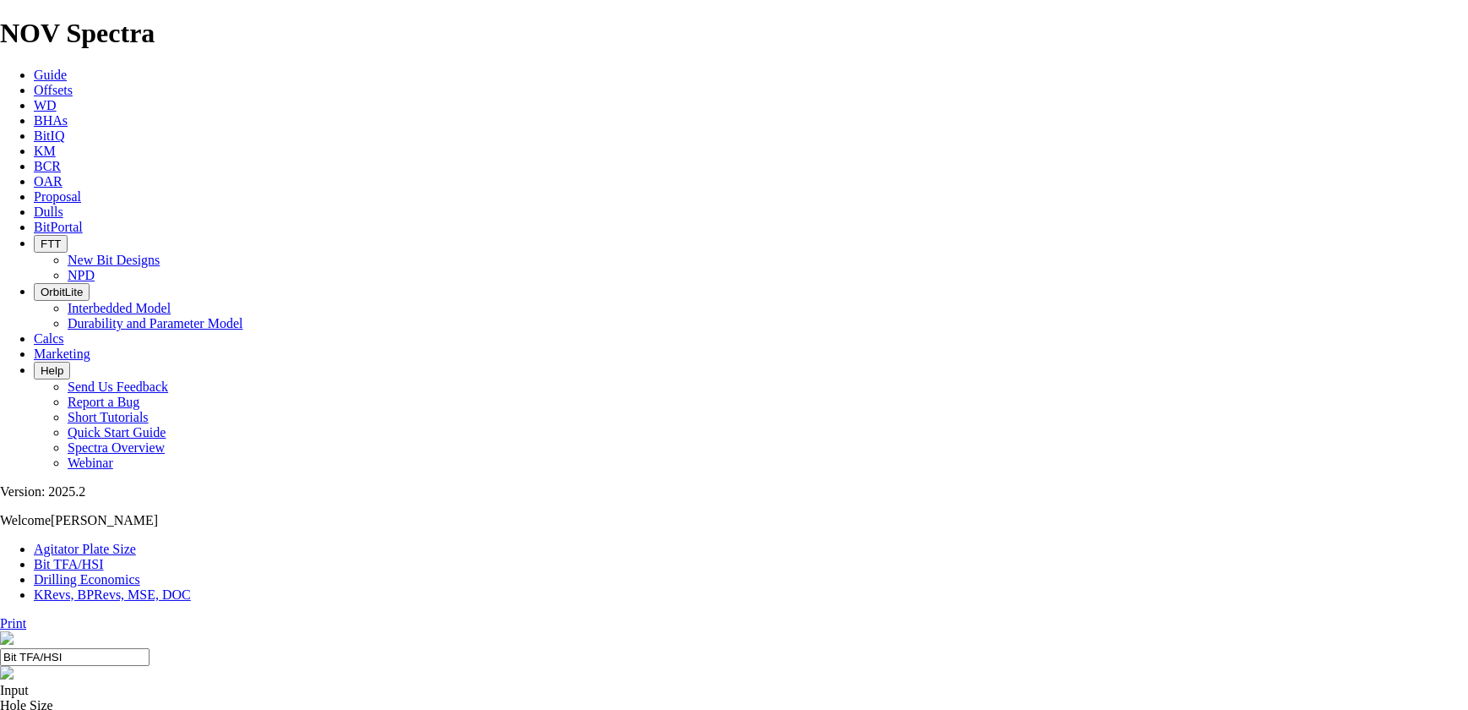
select select "number:15"
drag, startPoint x: 451, startPoint y: 480, endPoint x: 452, endPoint y: 468, distance: 11.9
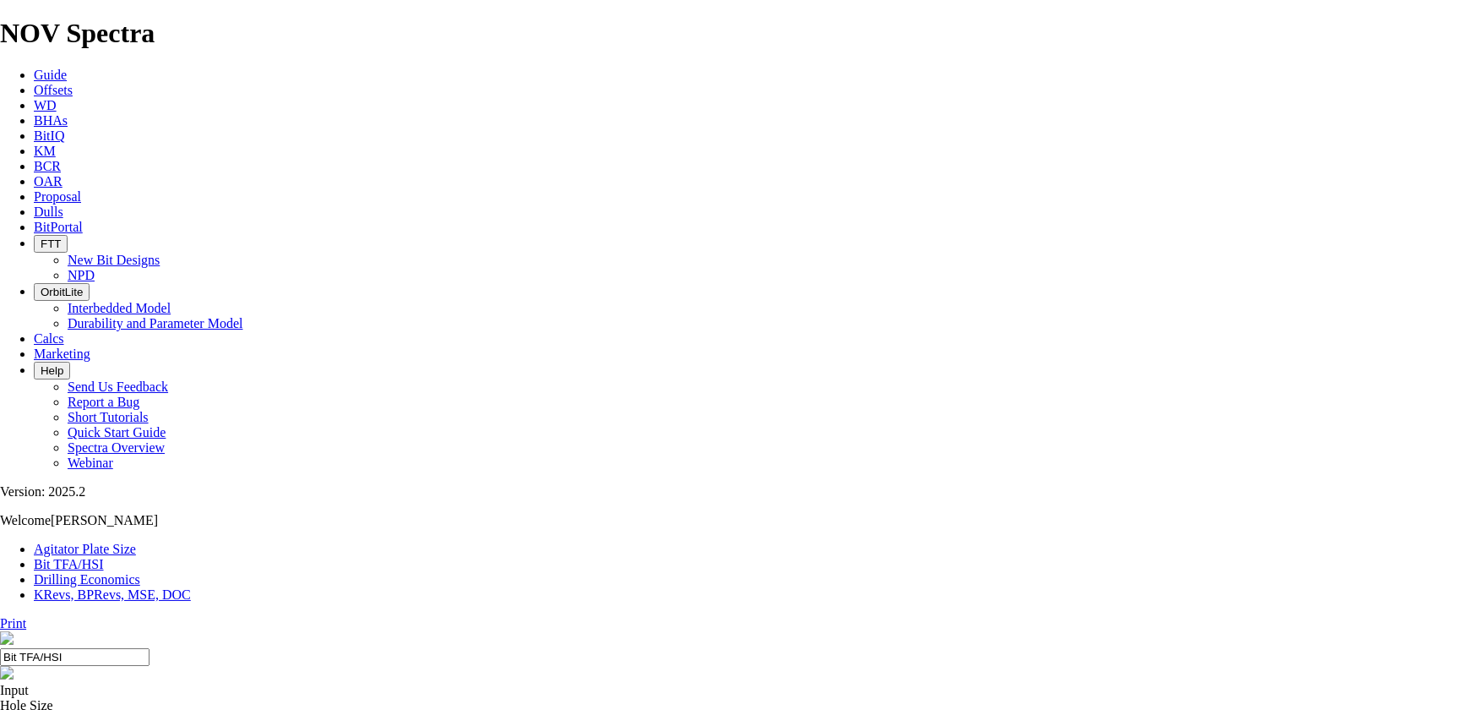
select select "number:15"
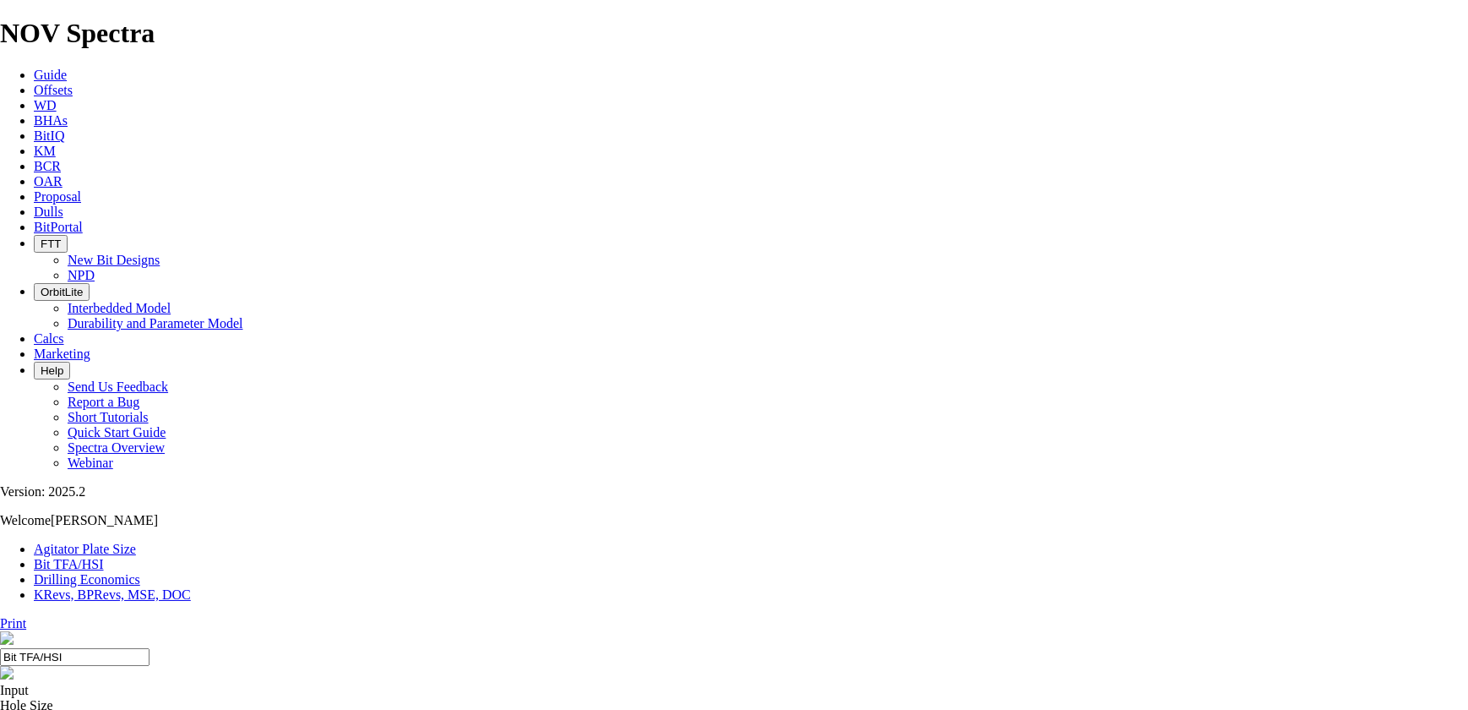
select select "number:14"
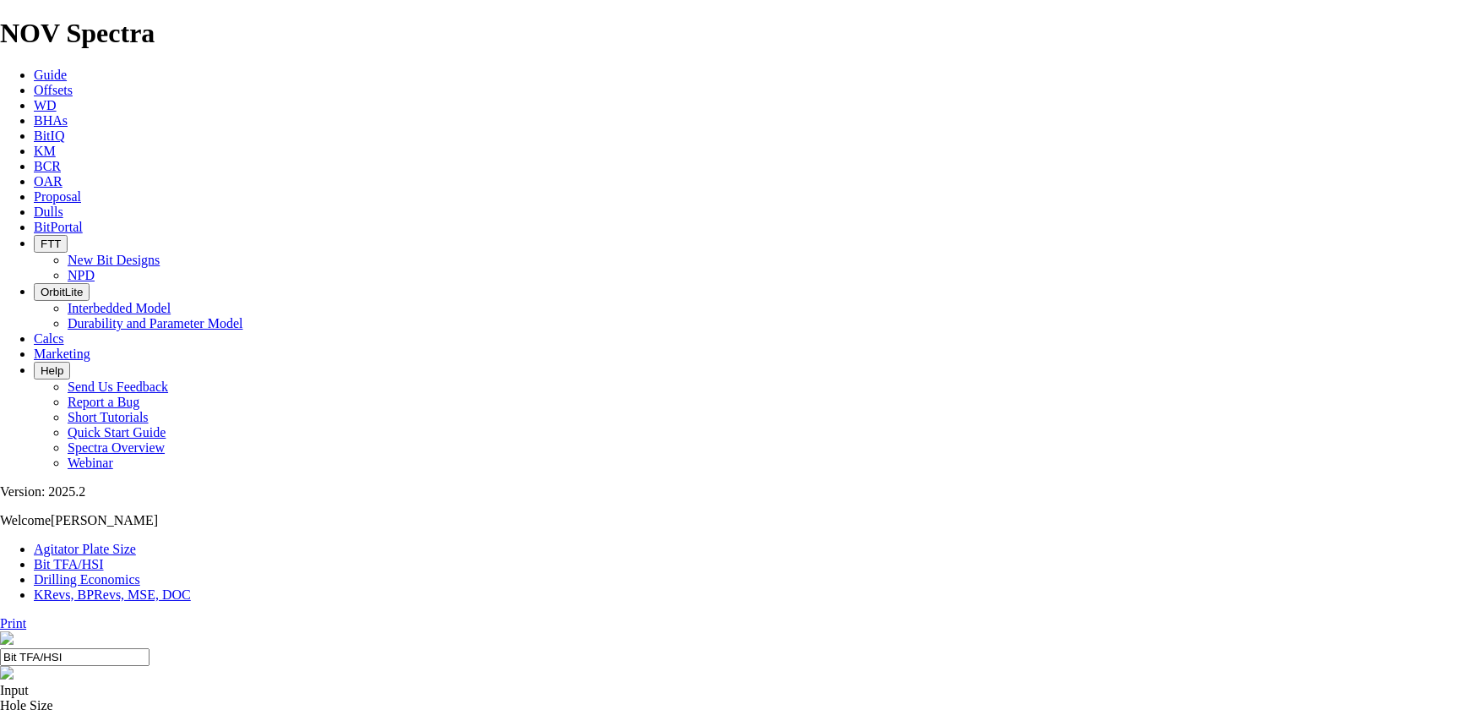
type input "3"
select select "number:0"
drag, startPoint x: 509, startPoint y: 443, endPoint x: 463, endPoint y: 449, distance: 45.9
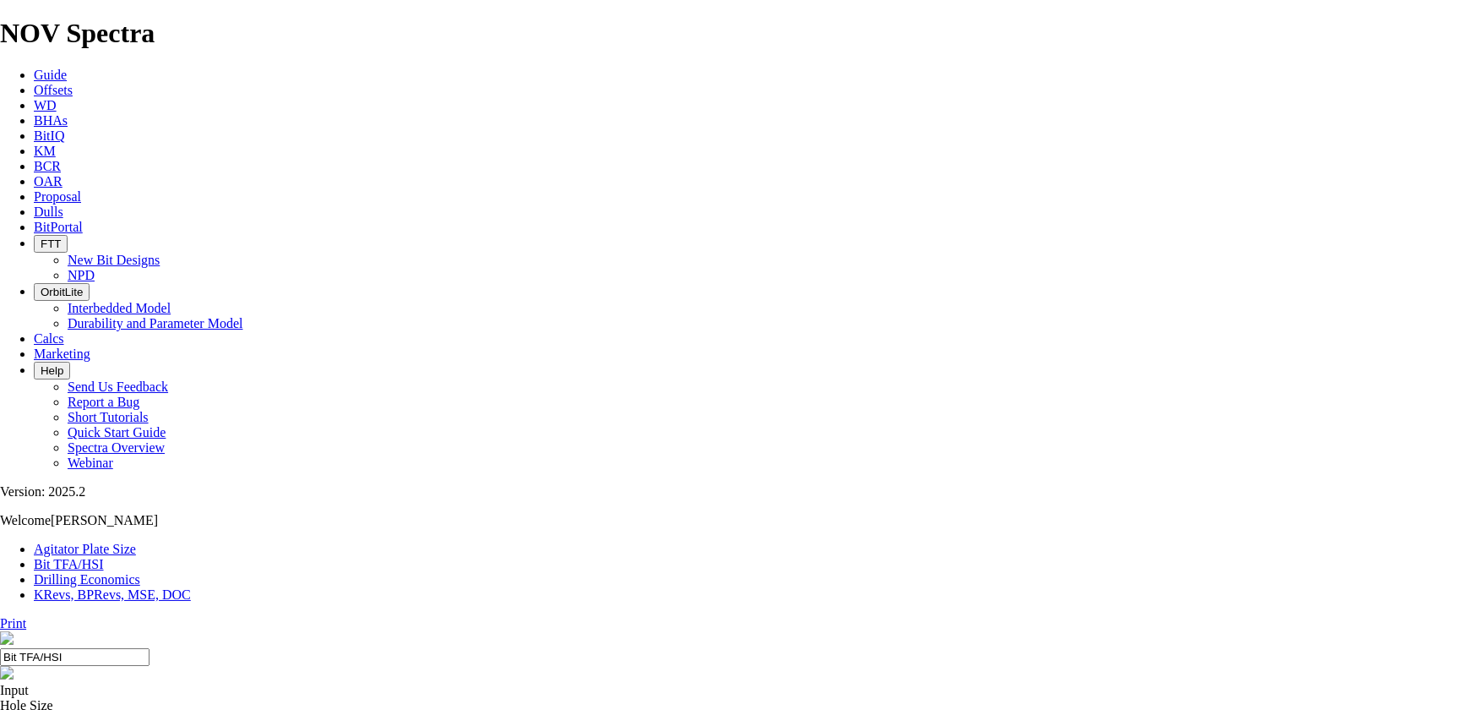
type input "2"
select select "number:14"
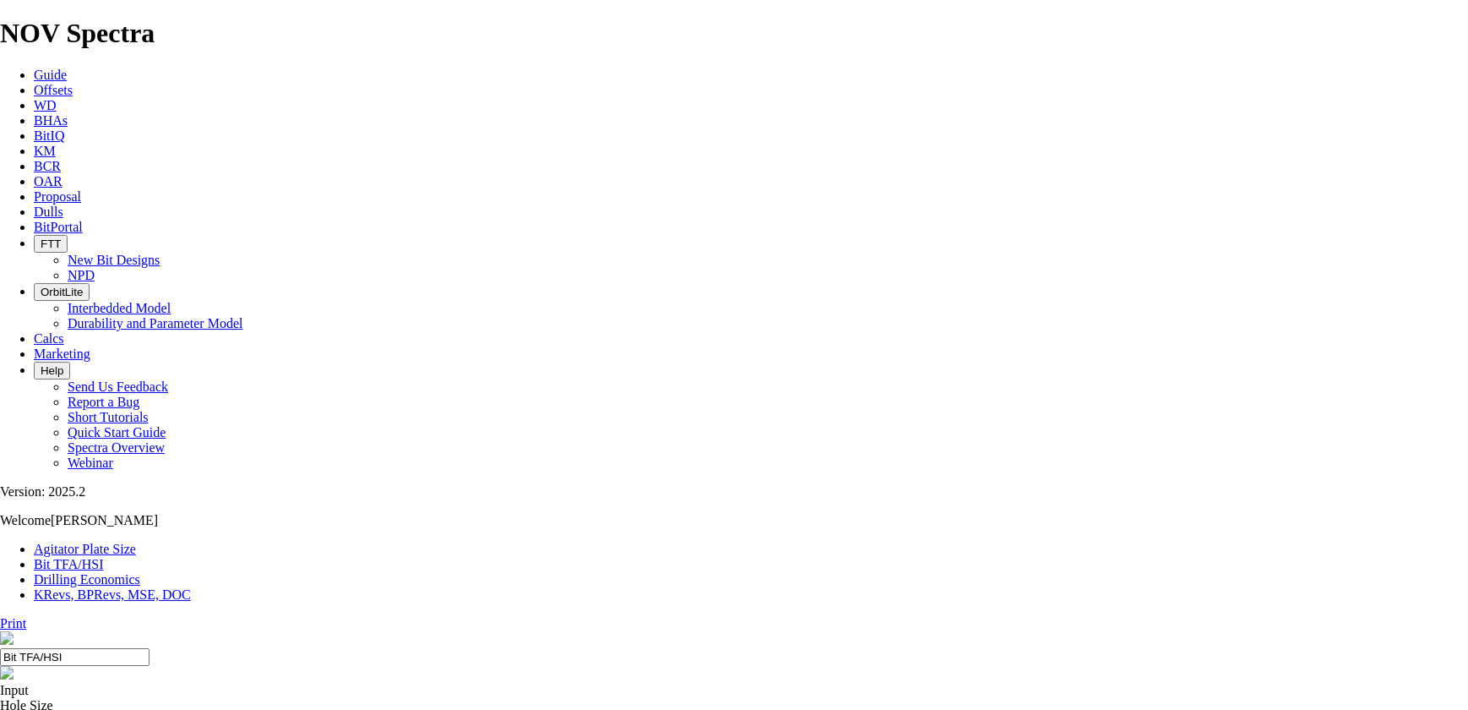
select select "number:14"
click at [150, 709] on input "Hole Size" at bounding box center [75, 722] width 150 height 18
type input "14.75"
radio input "true"
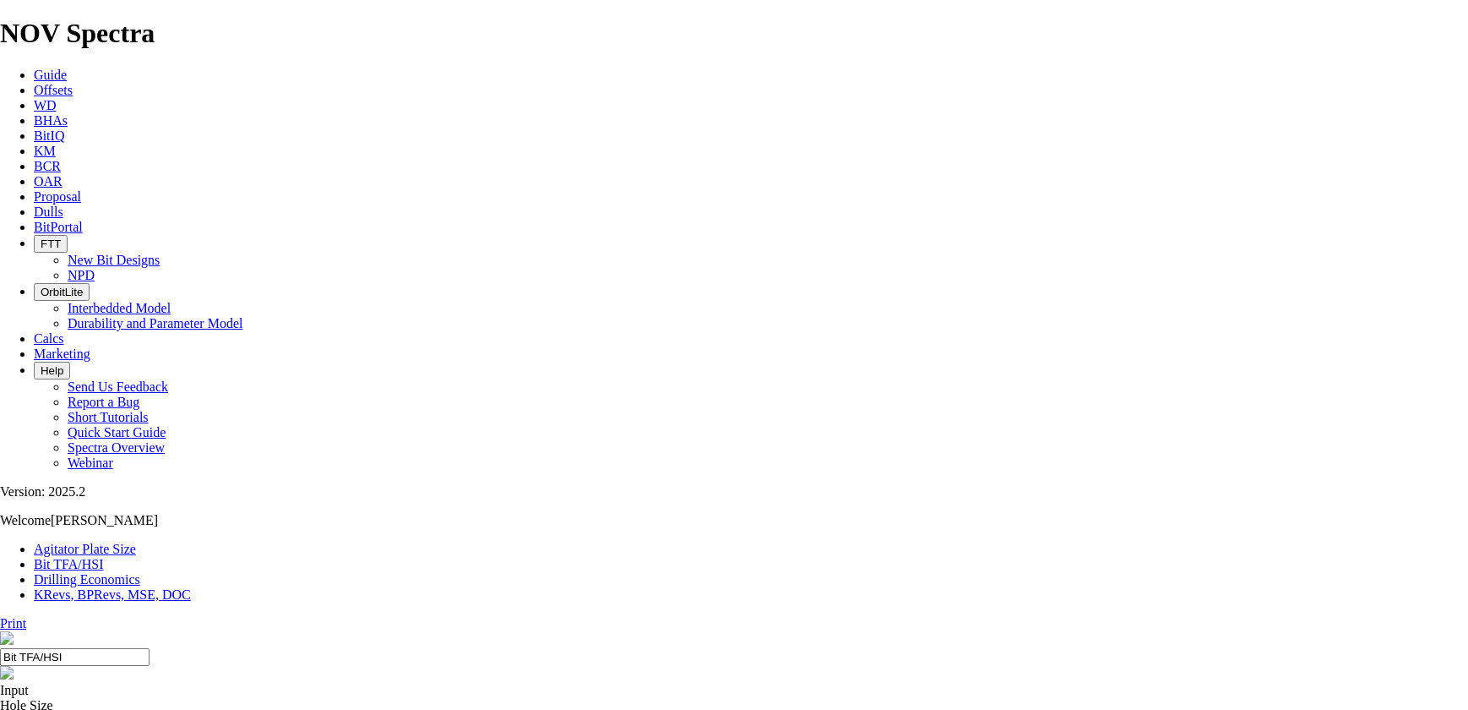
radio input "false"
type input "2450"
radio input "true"
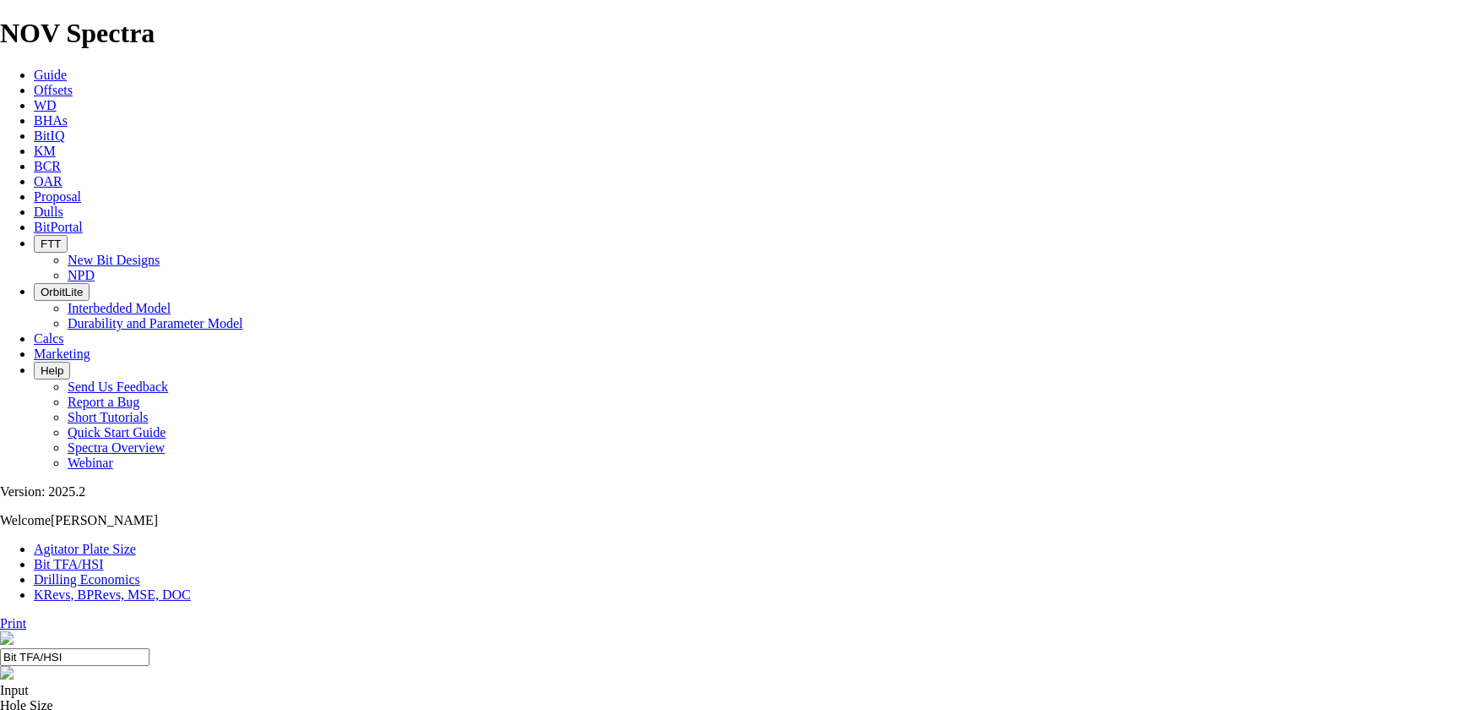
radio input "false"
type input "2.1"
type input "3"
select select "number:0"
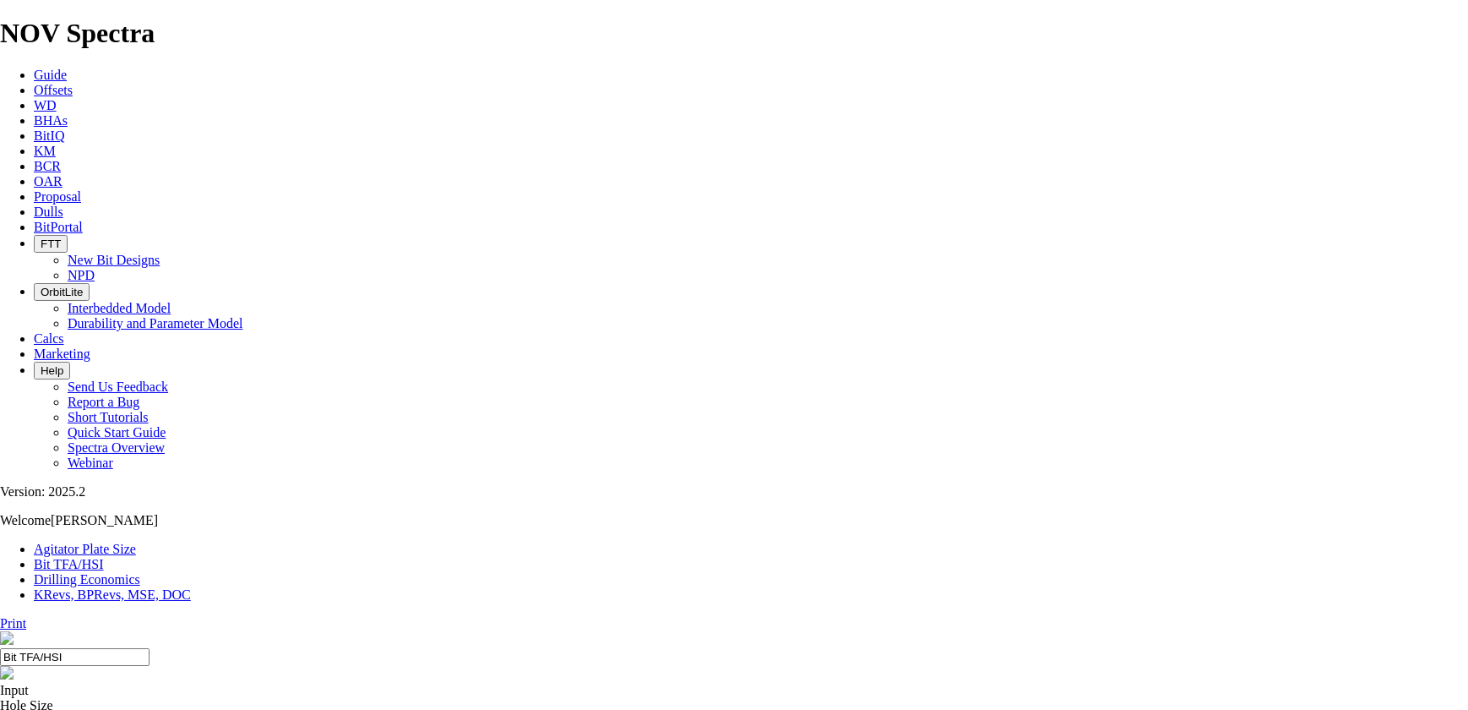
select select "number:0"
drag, startPoint x: 468, startPoint y: 443, endPoint x: 557, endPoint y: 443, distance: 88.7
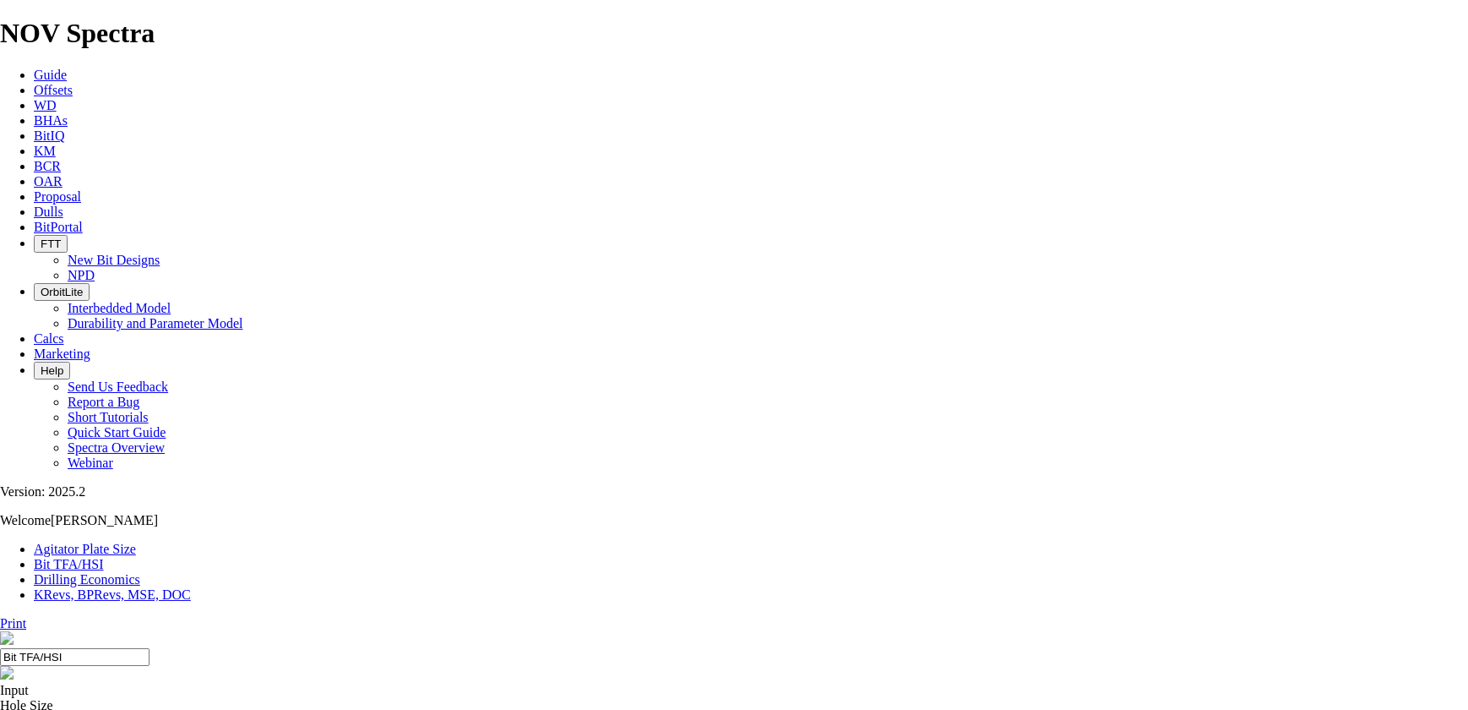
type input "6"
select select "number:12"
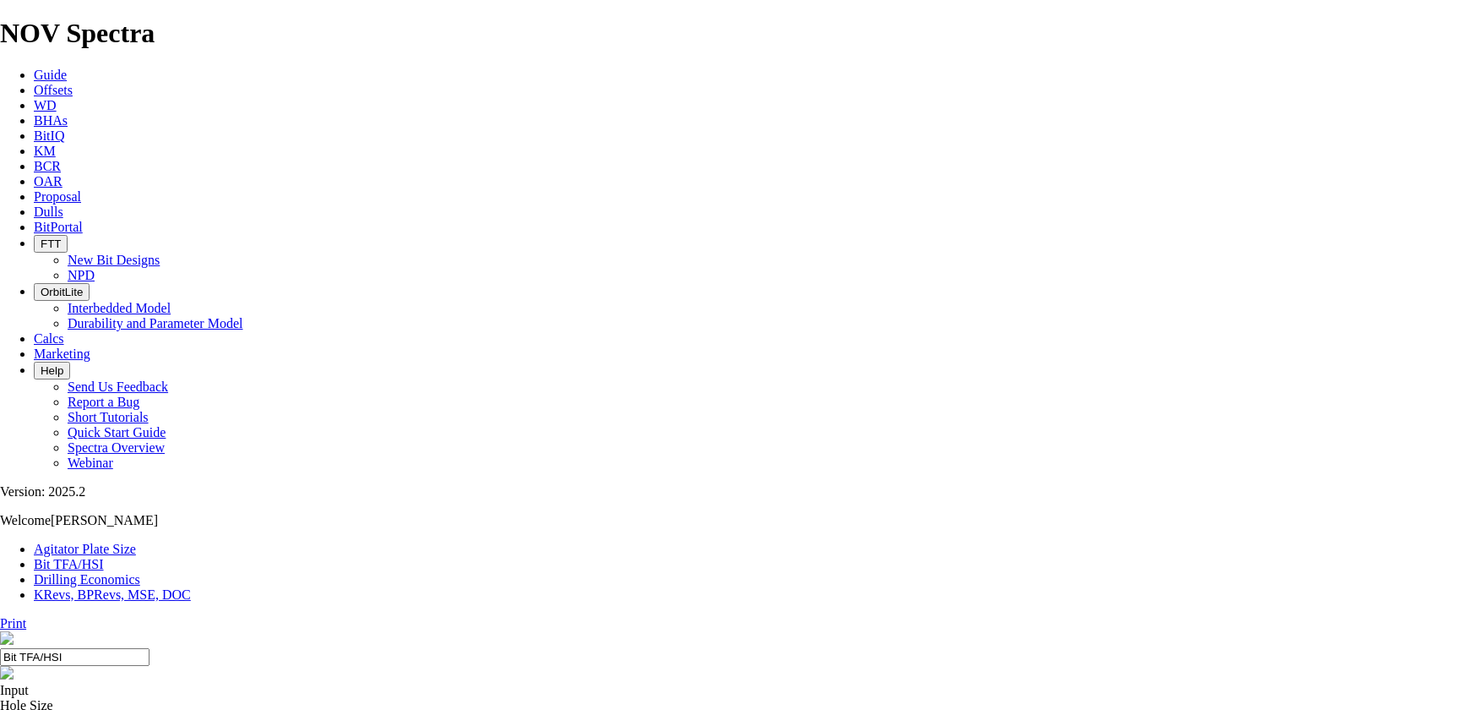
select select "number:12"
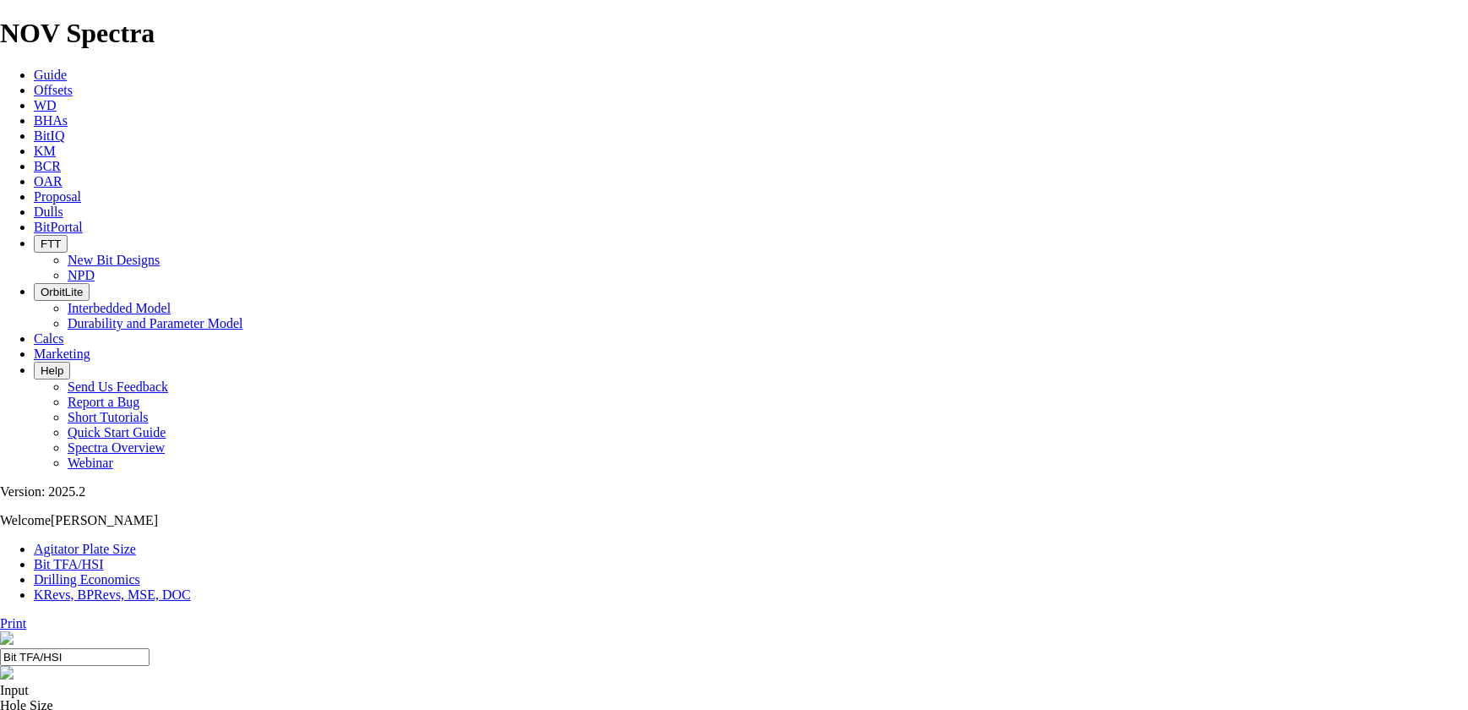
select select "number:15"
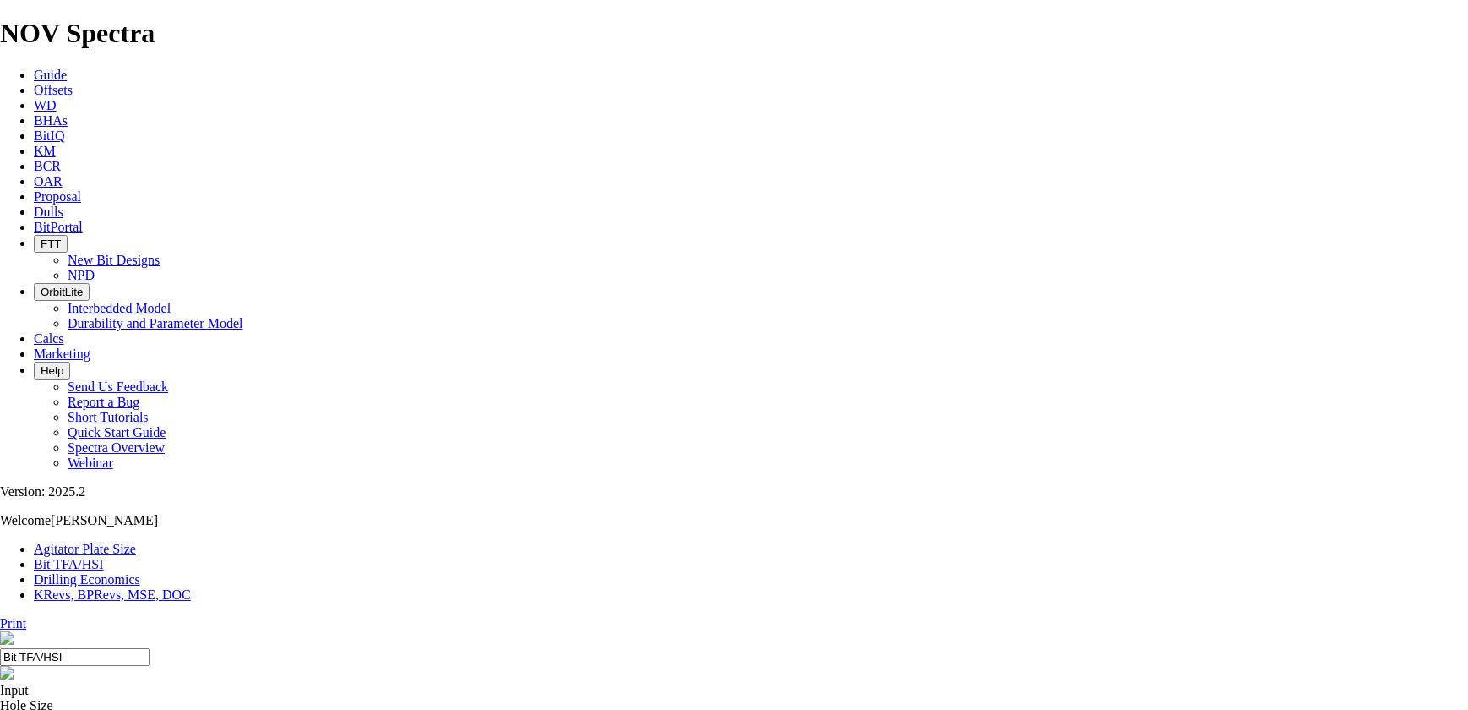
select select "number:15"
select select "number:14"
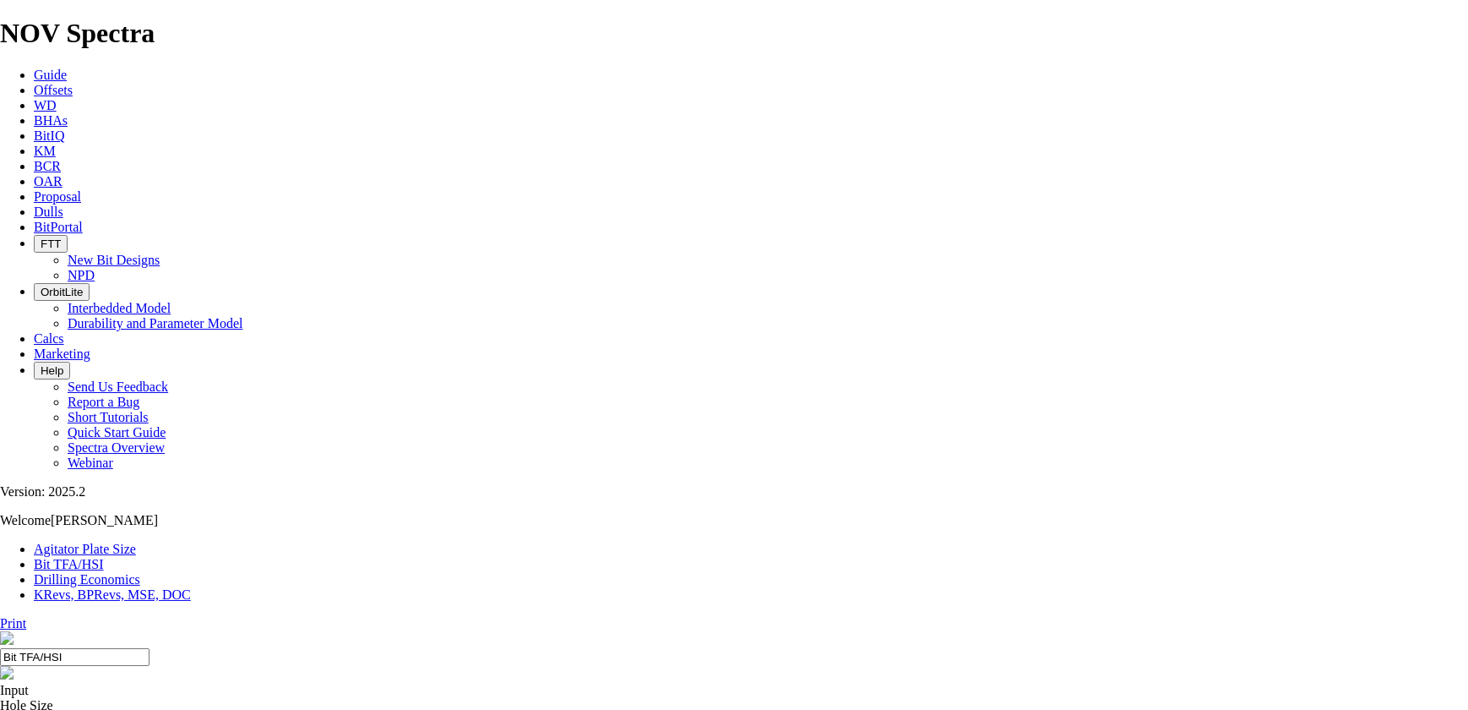
select select "number:14"
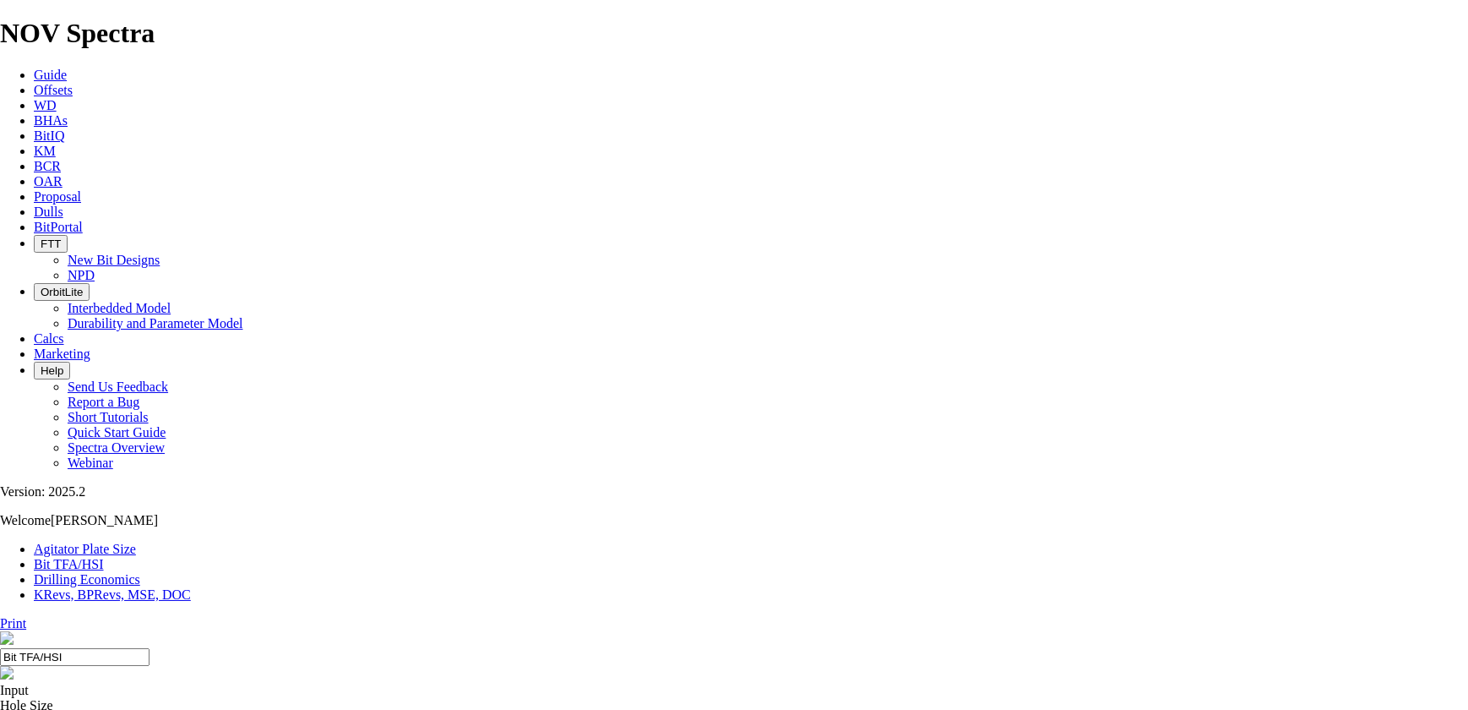
select select "number:14"
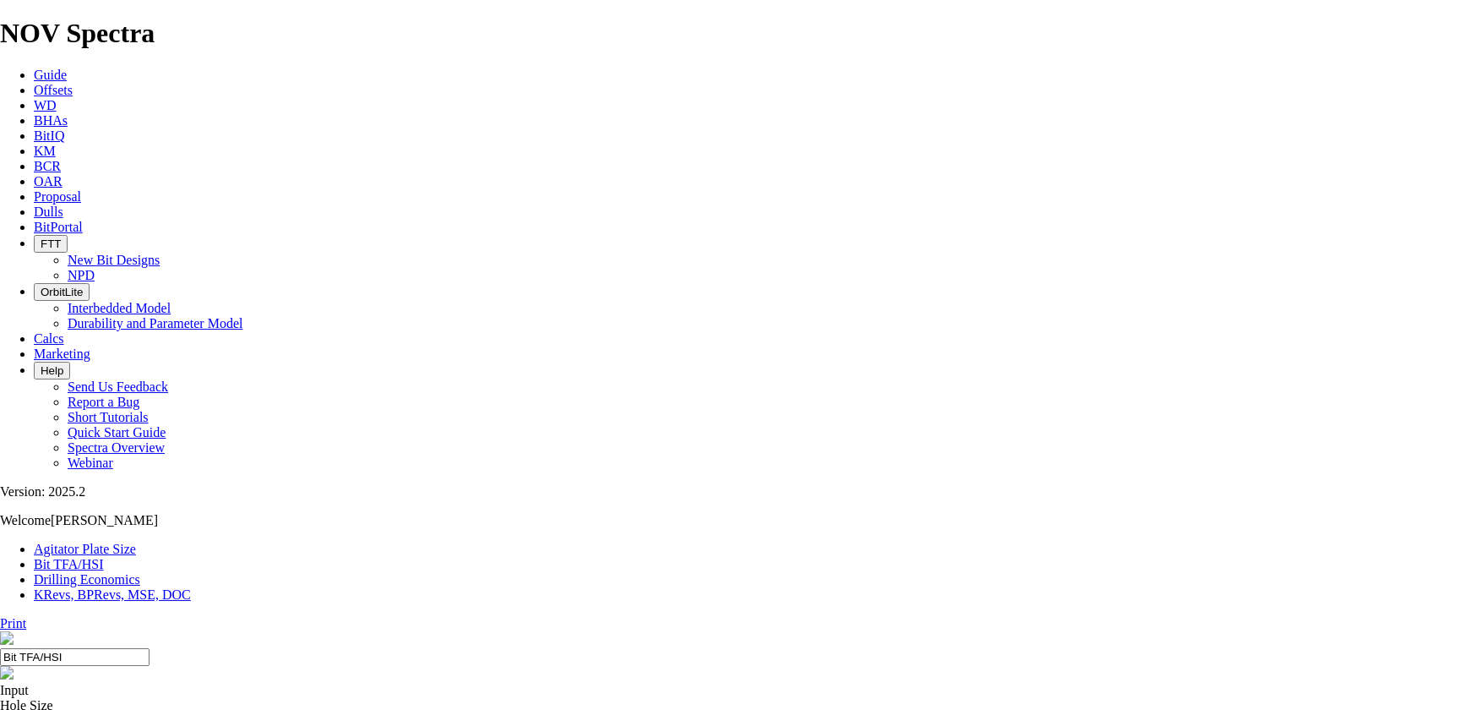
select select "number:0"
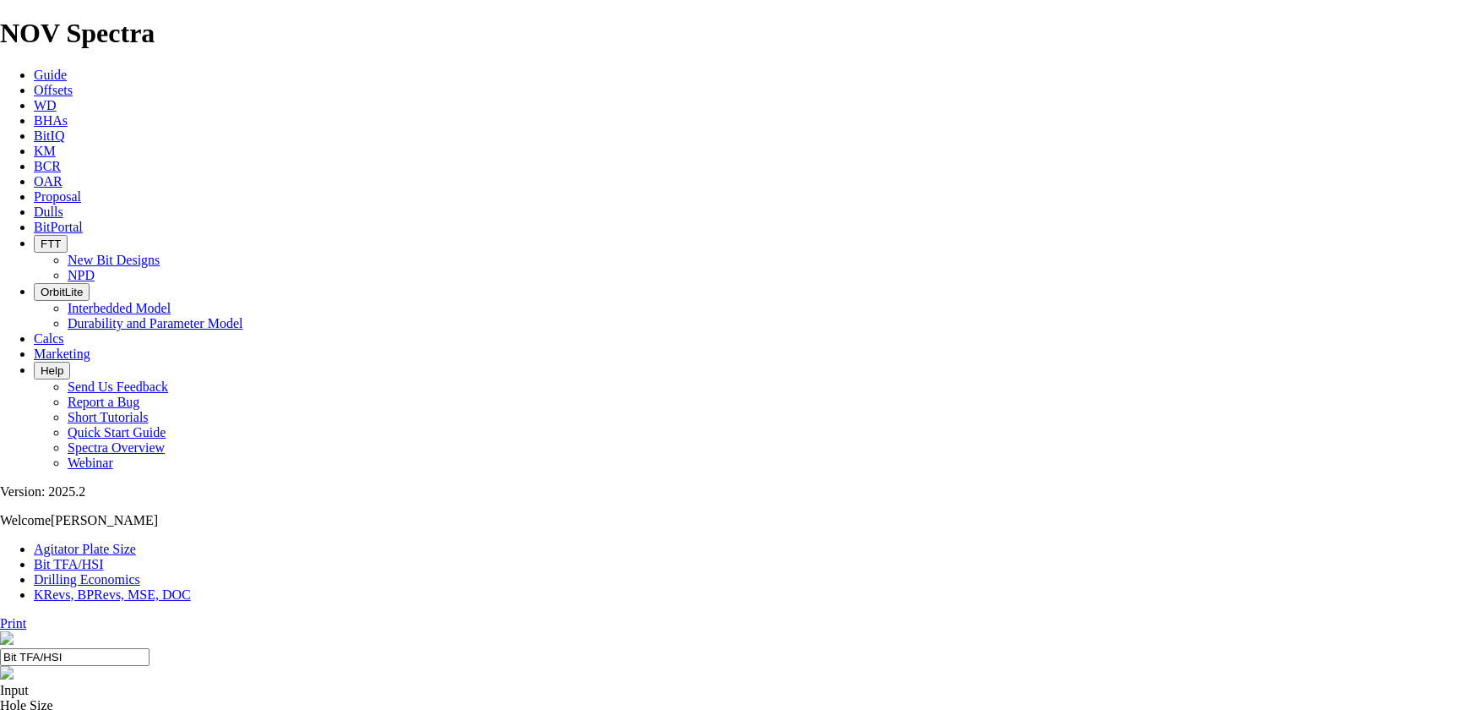
select select "number:0"
select select "number:14"
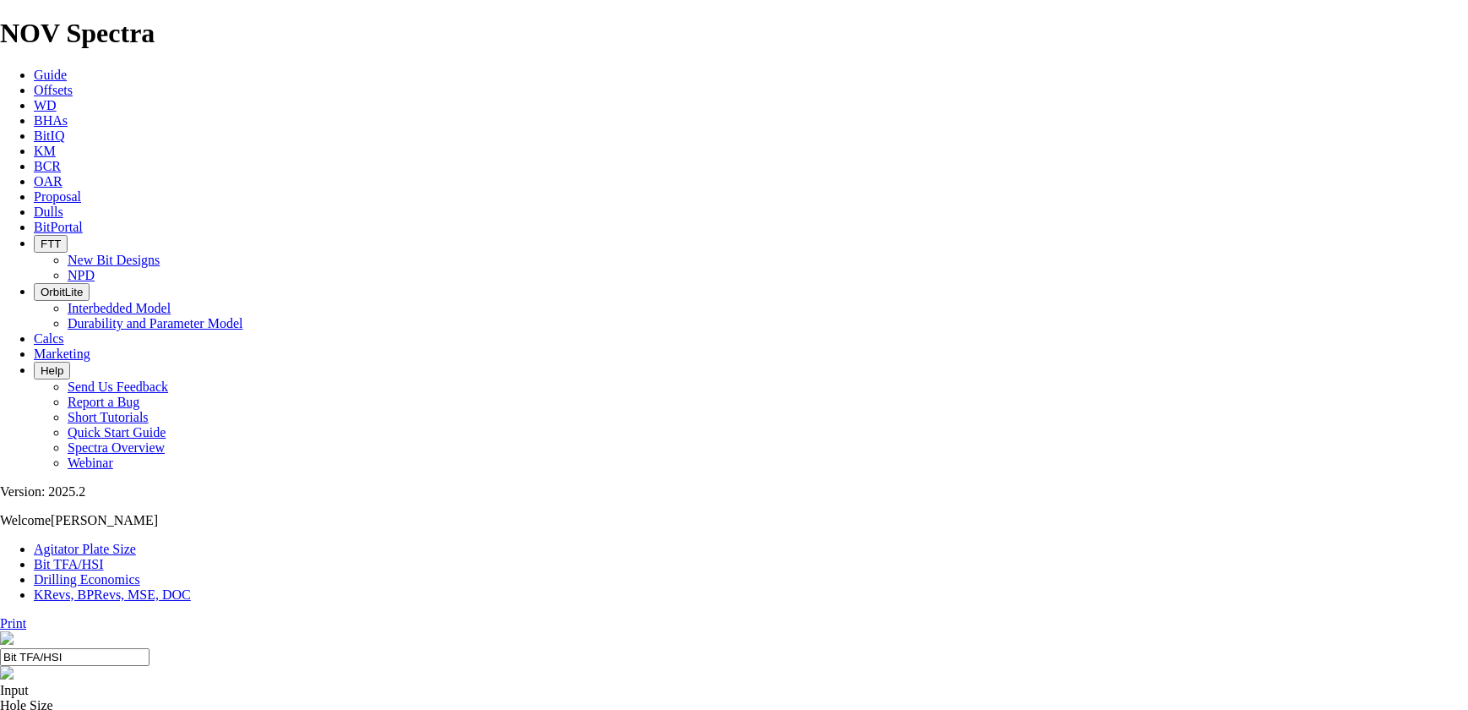
select select "number:0"
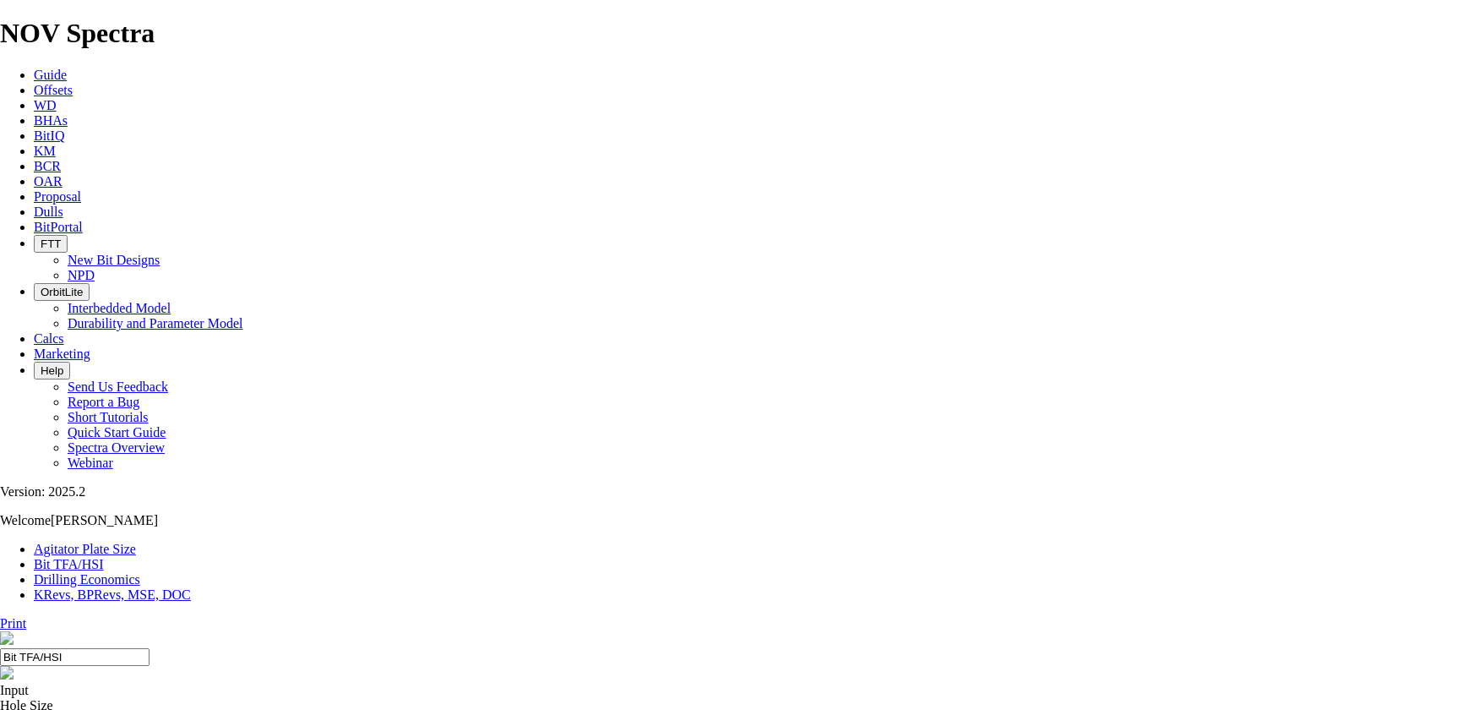
select select "number:0"
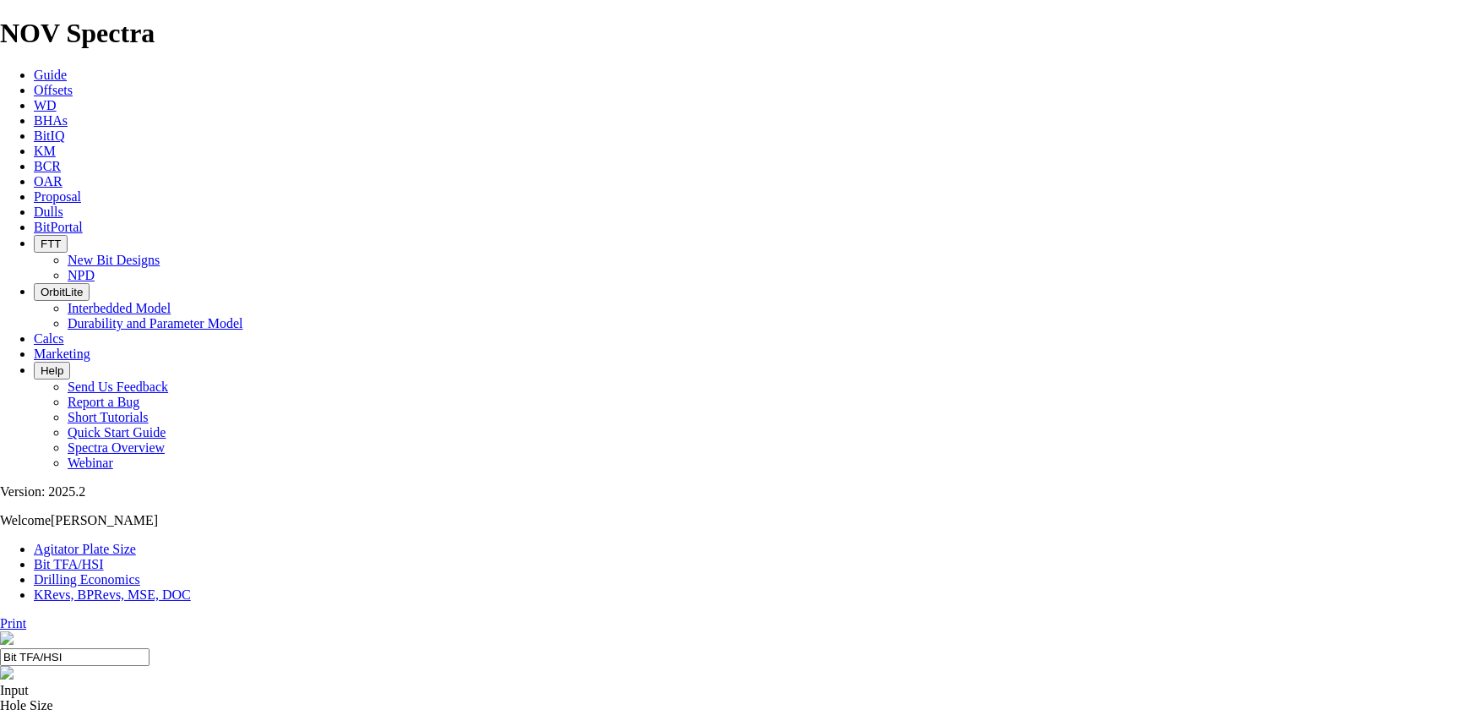
select select "number:14"
drag, startPoint x: 585, startPoint y: 483, endPoint x: 585, endPoint y: 471, distance: 12.7
select select "number:14"
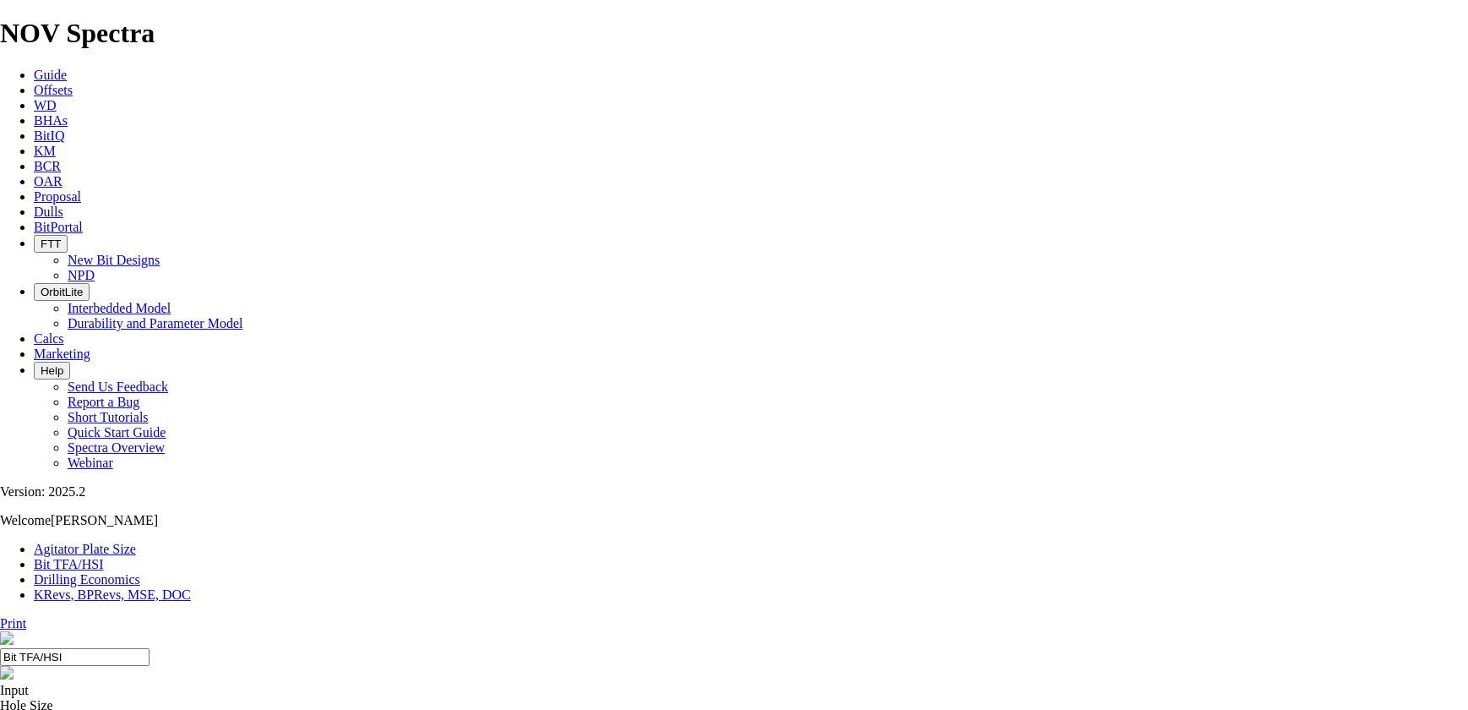
select select "number:15"
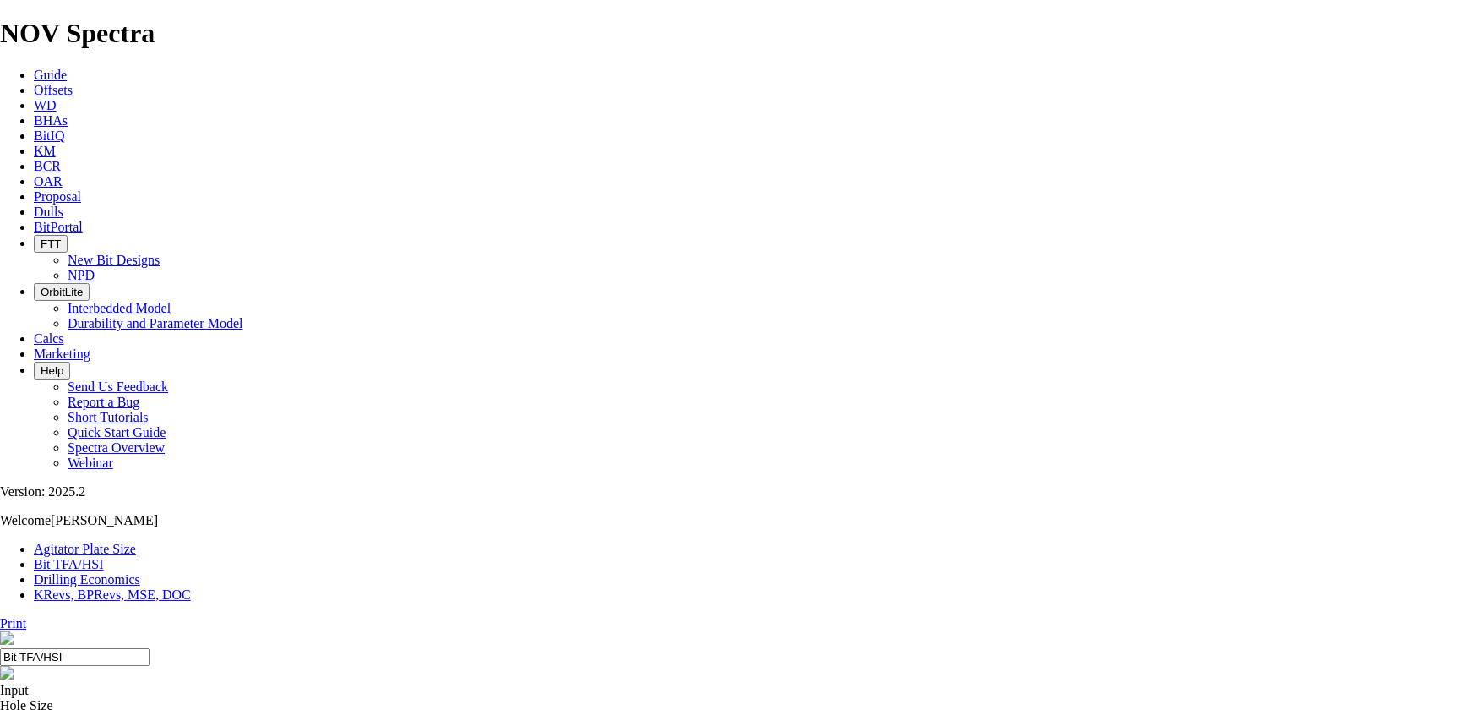
select select "number:15"
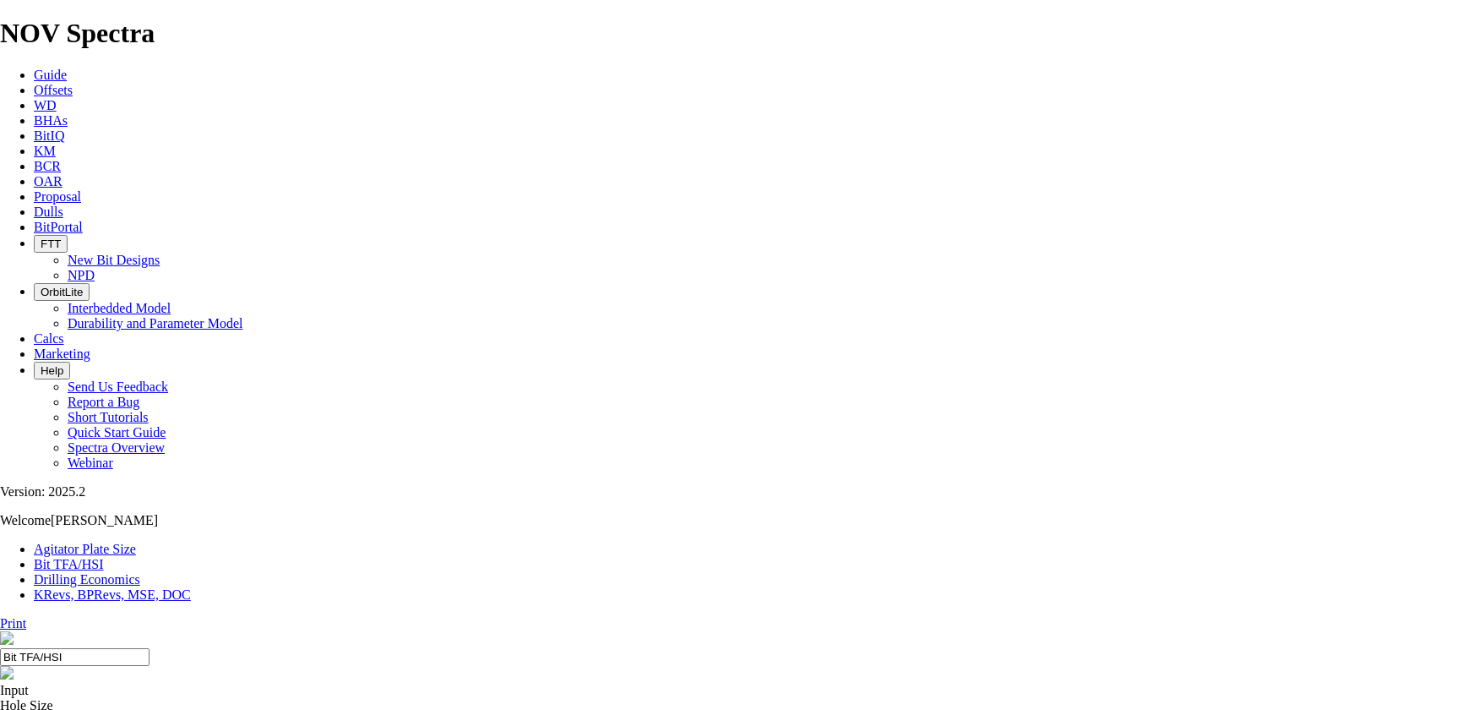
select select "number:15"
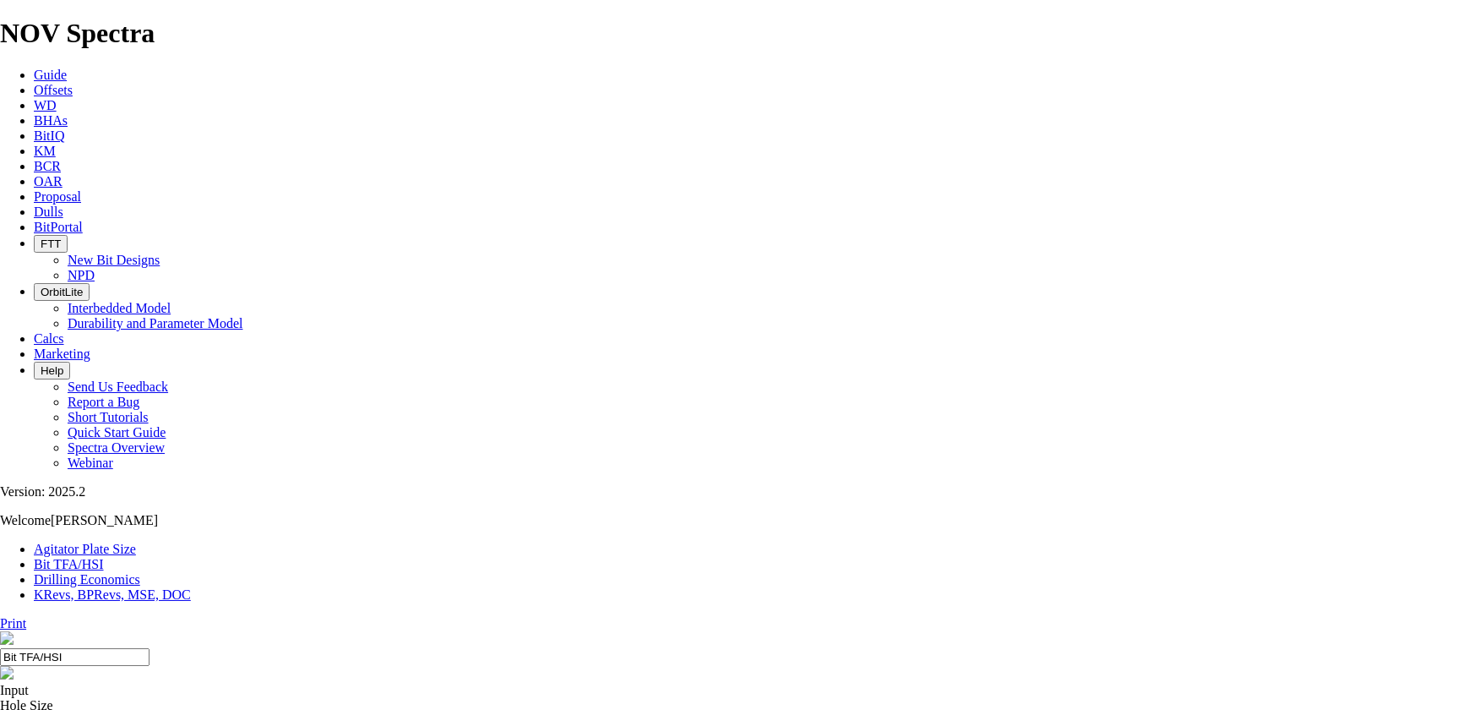
select select "number:14"
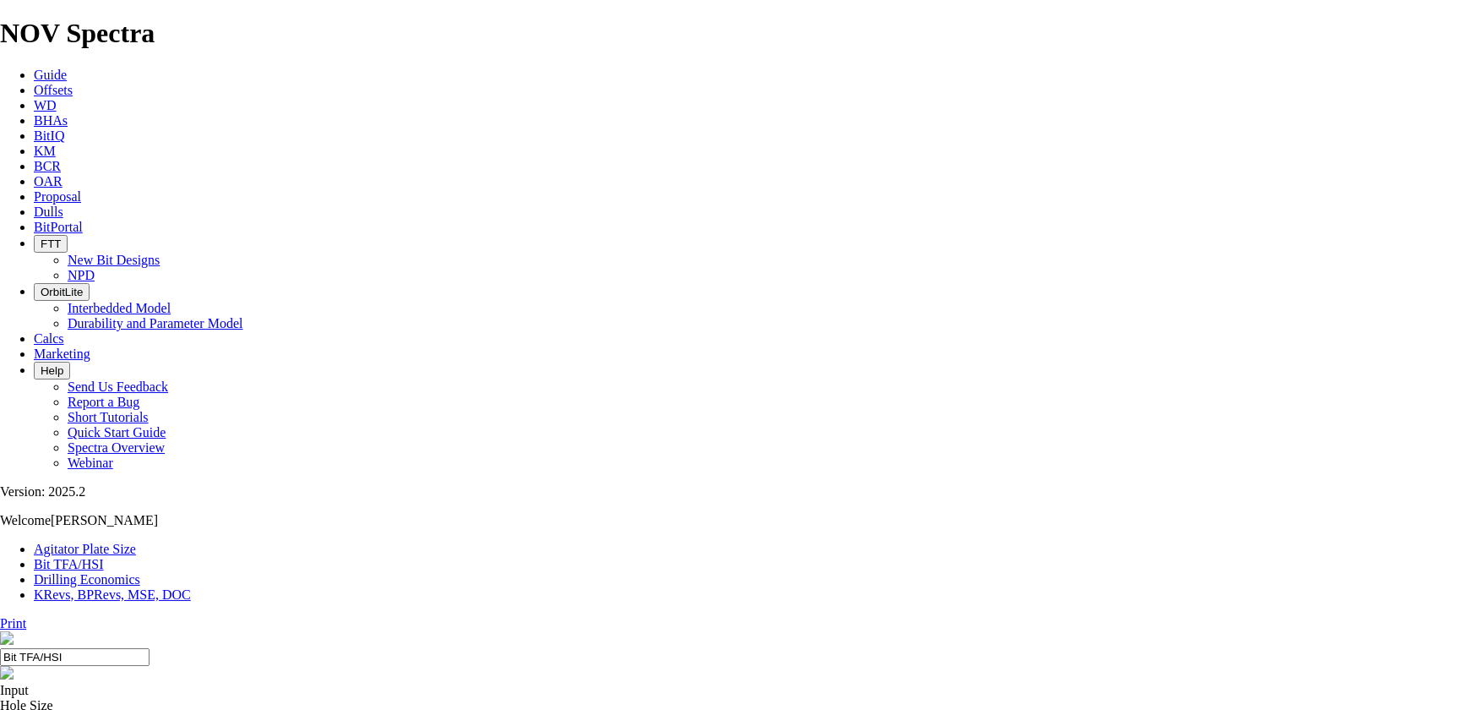
select select "number:14"
select select "number:15"
drag, startPoint x: 587, startPoint y: 481, endPoint x: 590, endPoint y: 469, distance: 12.9
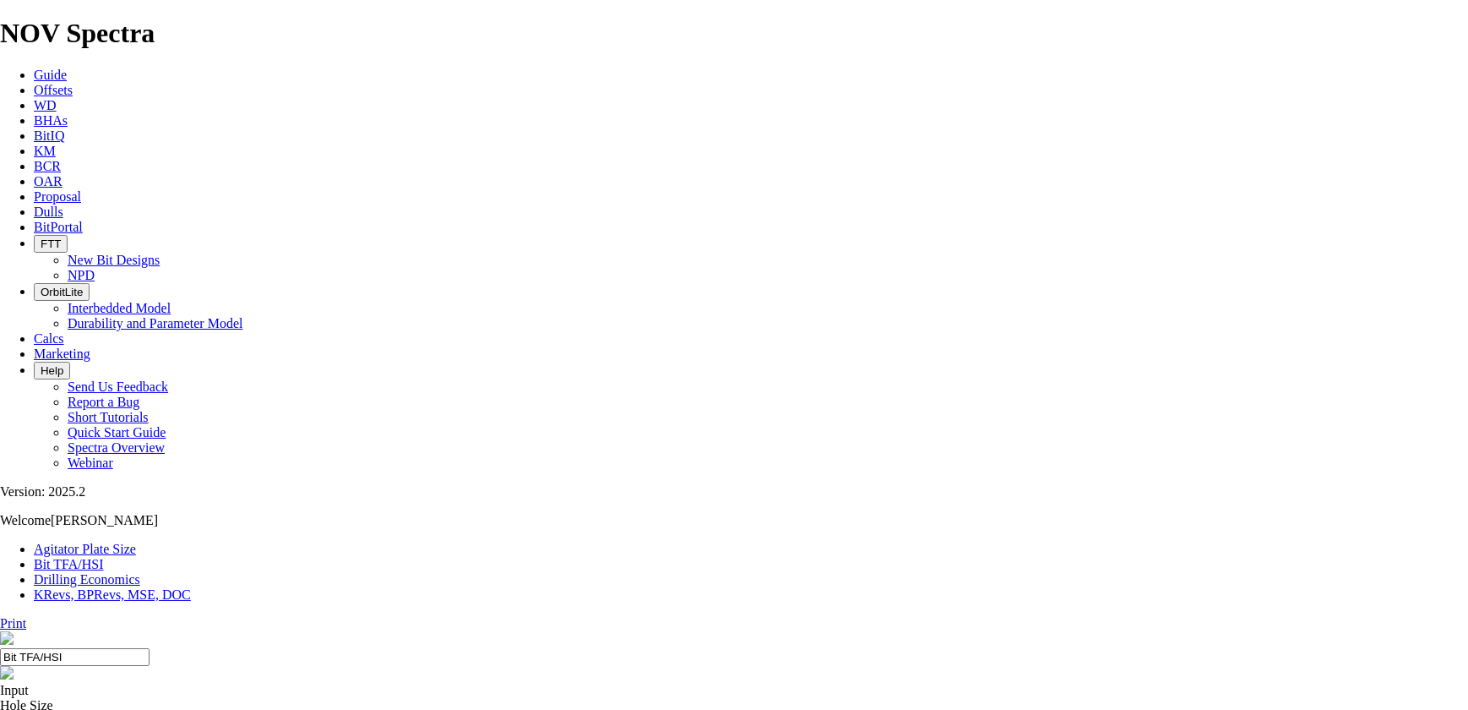
select select "number:15"
